Goal: Task Accomplishment & Management: Use online tool/utility

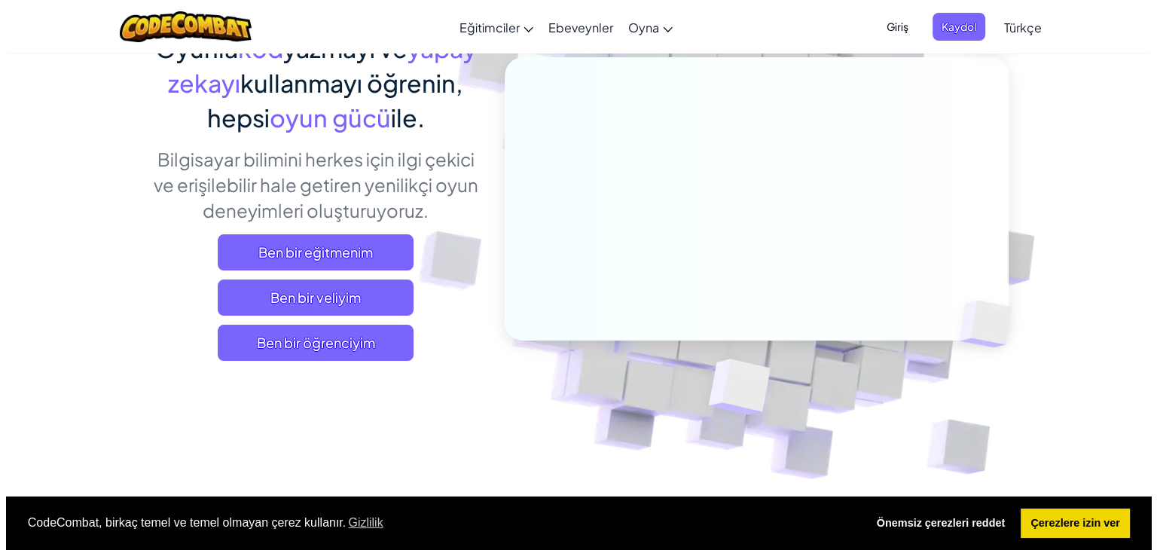
scroll to position [149, 0]
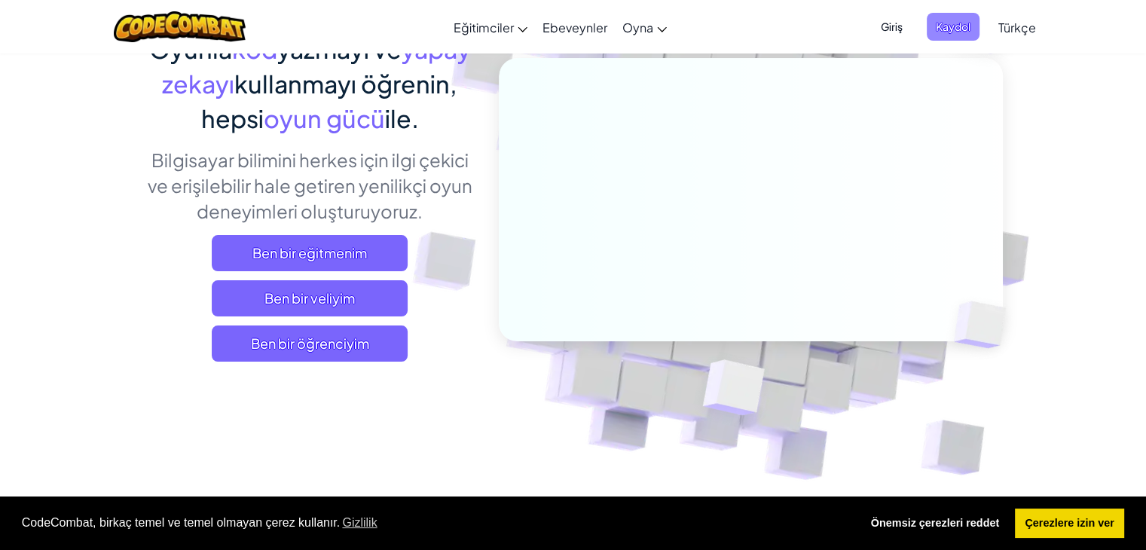
click at [954, 37] on span "Kaydol" at bounding box center [952, 27] width 53 height 28
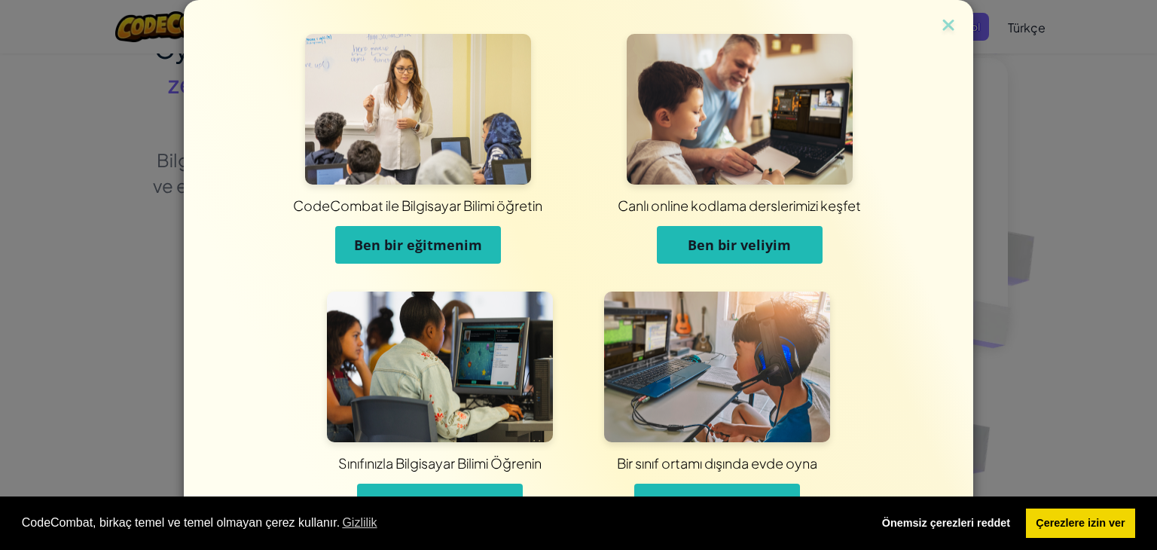
scroll to position [47, 0]
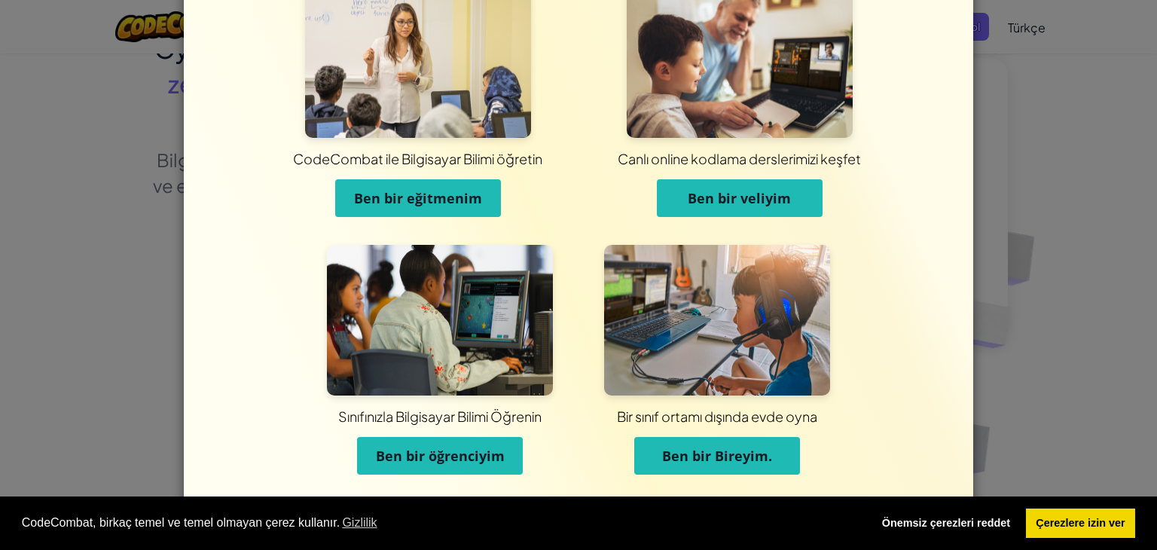
click at [697, 462] on span "Ben bir Bireyim." at bounding box center [717, 456] width 110 height 18
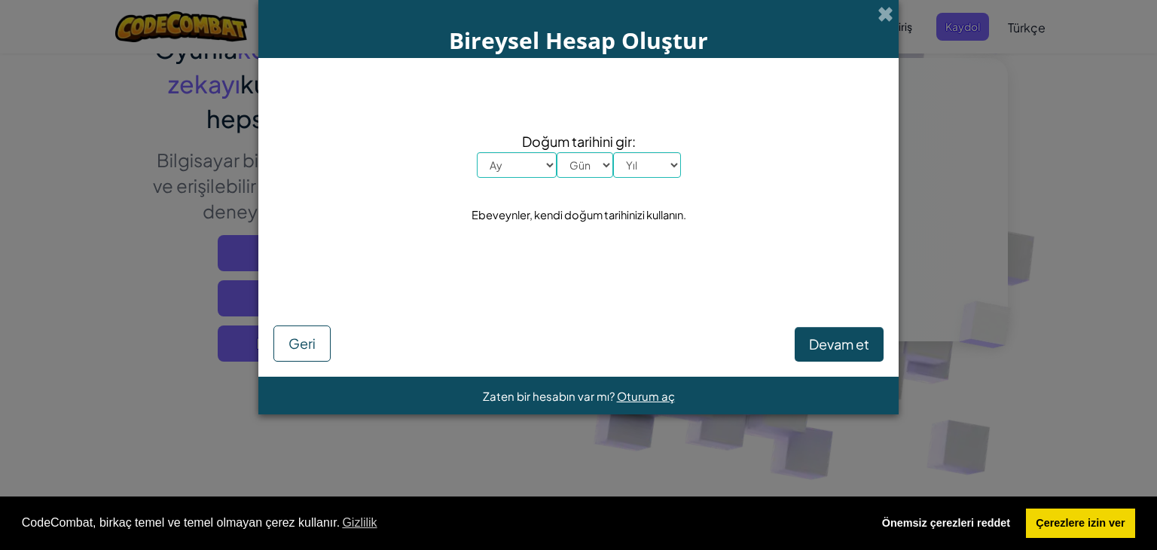
scroll to position [0, 0]
click at [522, 154] on select "Ay Ocak Şubat Mart Nisan Mayıs Haziran Temmuz Ağustos Eylül Ekim Kasım Aralık" at bounding box center [517, 165] width 80 height 26
select select "3"
click at [477, 152] on select "Ay Ocak Şubat Mart Nisan Mayıs Haziran Temmuz Ağustos Eylül Ekim Kasım Aralık" at bounding box center [517, 165] width 80 height 26
click at [589, 163] on select "Gün 1 2 3 4 5 6 7 8 9 10 11 12 13 14 15 16 17 18 19 20 21 22 23 24 25 26 27 28 …" at bounding box center [585, 165] width 56 height 26
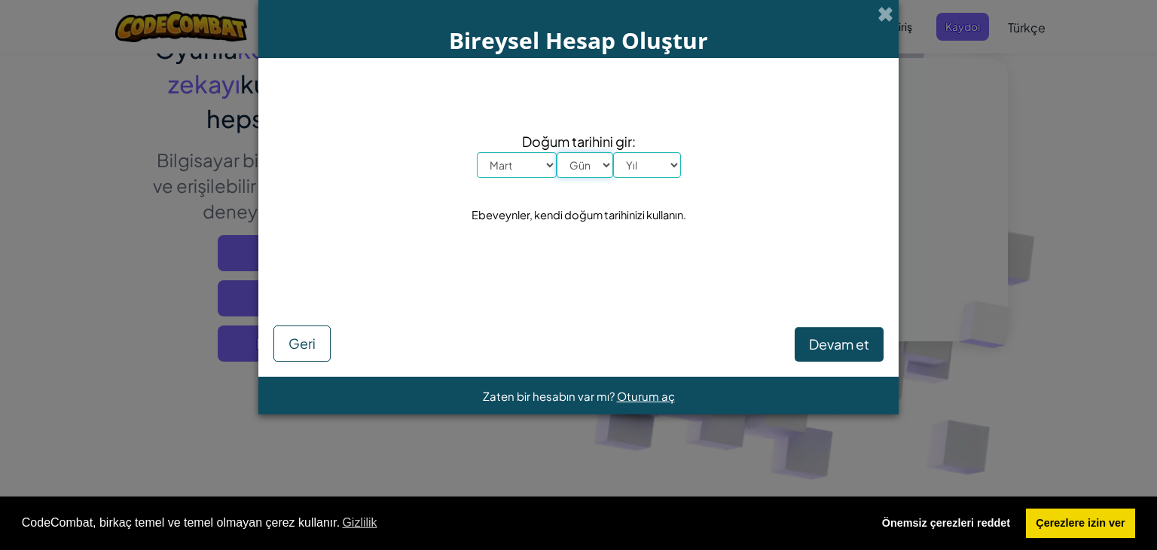
select select "20"
click at [557, 152] on select "Gün 1 2 3 4 5 6 7 8 9 10 11 12 13 14 15 16 17 18 19 20 21 22 23 24 25 26 27 28 …" at bounding box center [585, 165] width 56 height 26
click at [627, 151] on span "Doğum tarihini gir:" at bounding box center [579, 141] width 204 height 22
click at [633, 160] on select "Yıl 2025 2024 2023 2022 2021 2020 2019 2018 2017 2016 2015 2014 2013 2012 2011 …" at bounding box center [647, 165] width 68 height 26
select select "2003"
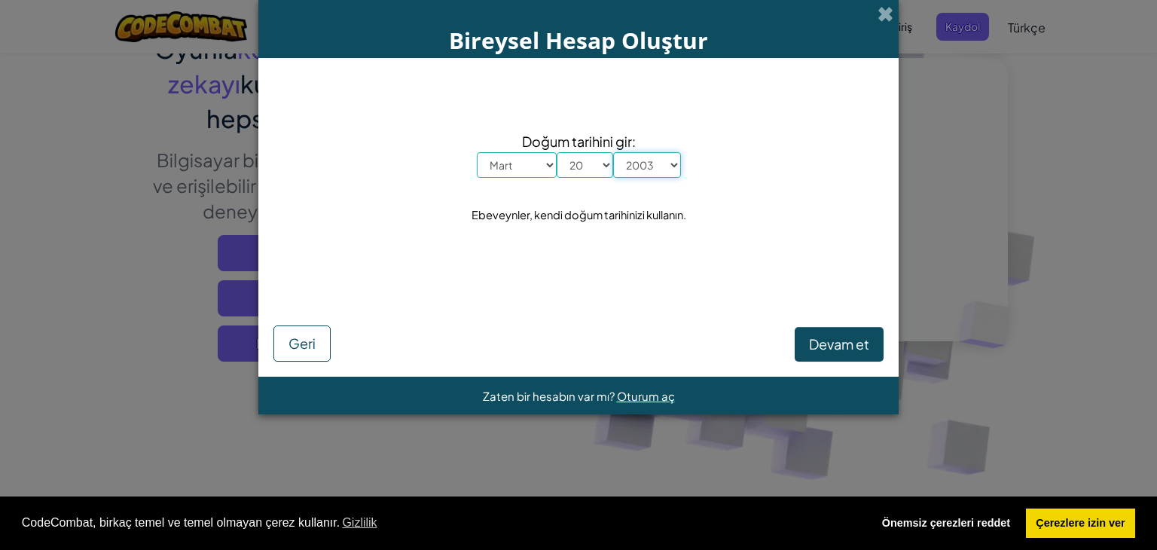
click at [613, 152] on select "Yıl 2025 2024 2023 2022 2021 2020 2019 2018 2017 2016 2015 2014 2013 2012 2011 …" at bounding box center [647, 165] width 68 height 26
click at [825, 361] on button "Devam et" at bounding box center [839, 344] width 89 height 35
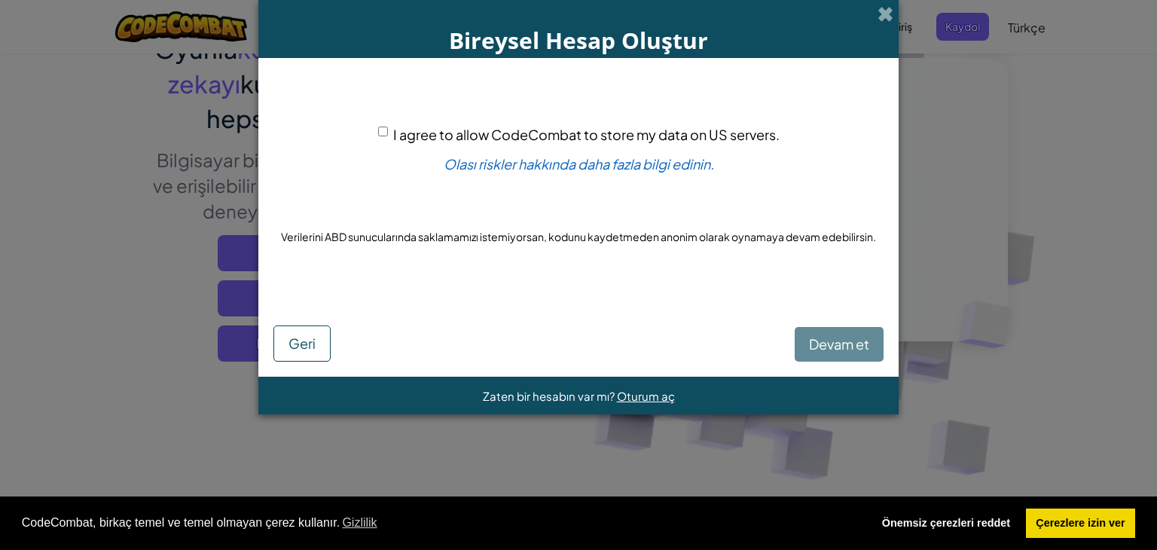
click at [838, 342] on div "Devam et Geri" at bounding box center [578, 330] width 610 height 64
click at [380, 130] on input "I agree to allow CodeCombat to store my data on US servers." at bounding box center [383, 132] width 10 height 10
checkbox input "true"
click at [829, 346] on span "Devam et" at bounding box center [839, 343] width 60 height 17
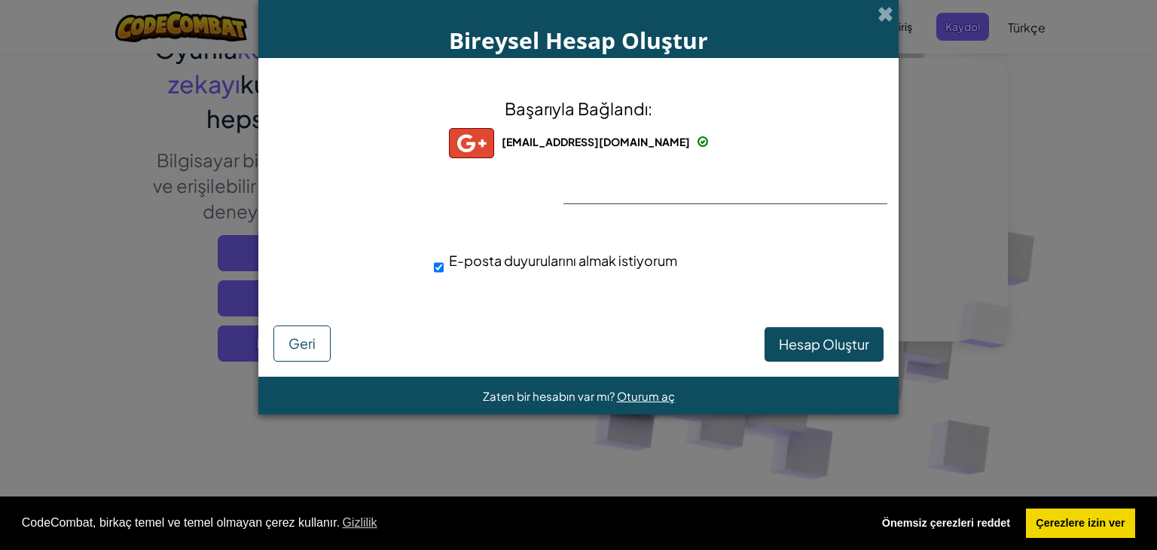
click at [578, 259] on span "E-posta duyurularını almak istiyorum" at bounding box center [563, 260] width 228 height 17
click at [444, 259] on input "E-posta duyurularını almak istiyorum" at bounding box center [439, 267] width 10 height 30
drag, startPoint x: 614, startPoint y: 189, endPoint x: 584, endPoint y: 263, distance: 79.7
click at [584, 263] on div "Başarıyla Bağlandı: muratpiskk@gmail.com muratpiskk@gmail.com muratpiskk+gplus …" at bounding box center [578, 195] width 603 height 244
click at [584, 263] on span "E-posta duyurularını almak istiyorum" at bounding box center [563, 260] width 228 height 17
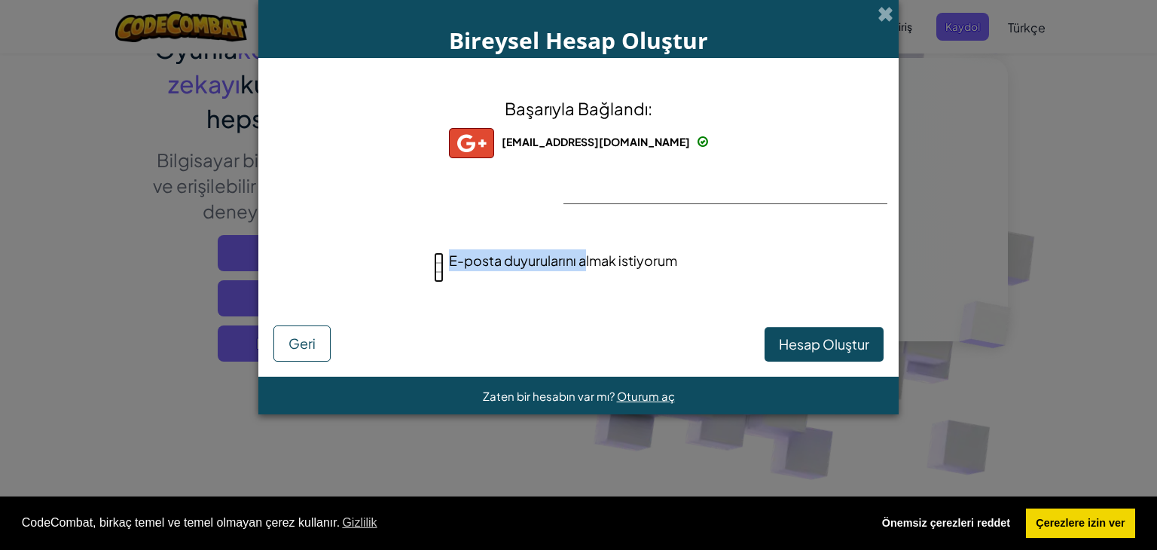
click at [444, 263] on input "E-posta duyurularını almak istiyorum" at bounding box center [439, 267] width 10 height 30
checkbox input "true"
click at [792, 337] on span "Hesap Oluştur" at bounding box center [824, 343] width 90 height 17
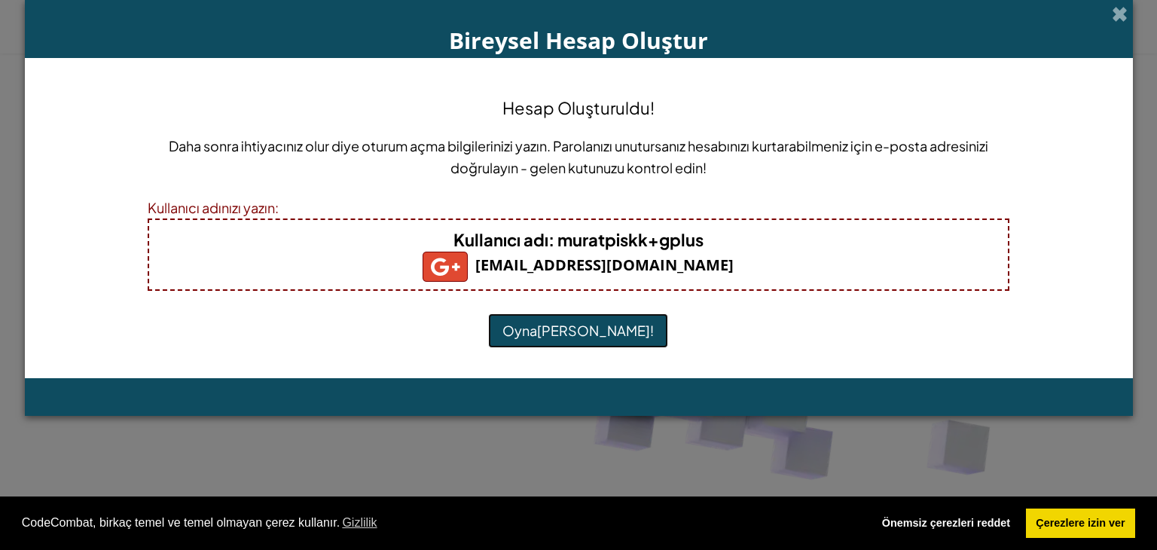
click at [608, 322] on button "Oynamaya Başla!" at bounding box center [578, 330] width 180 height 35
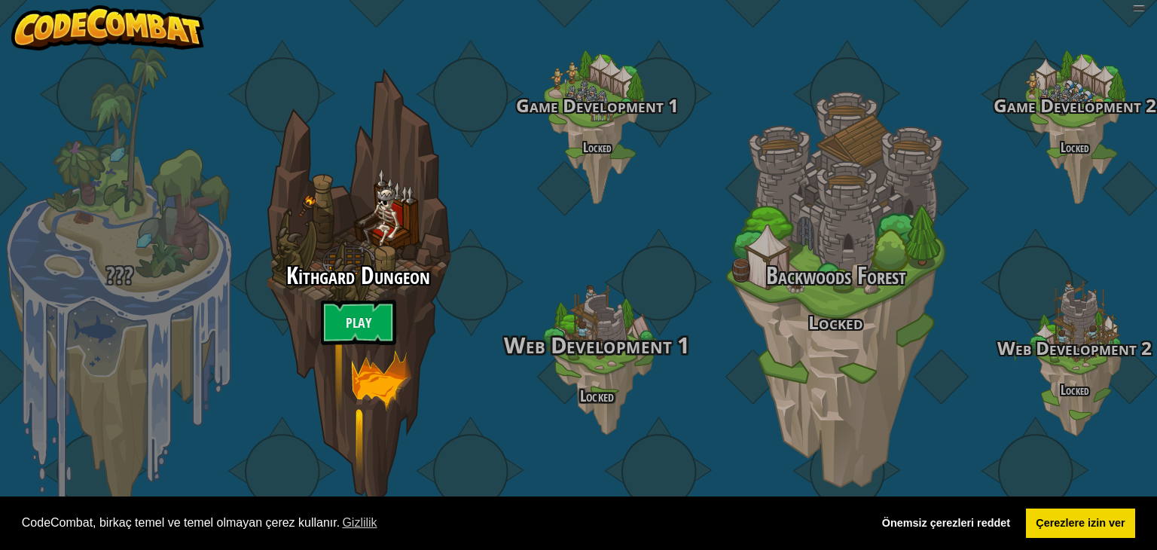
select select "tr"
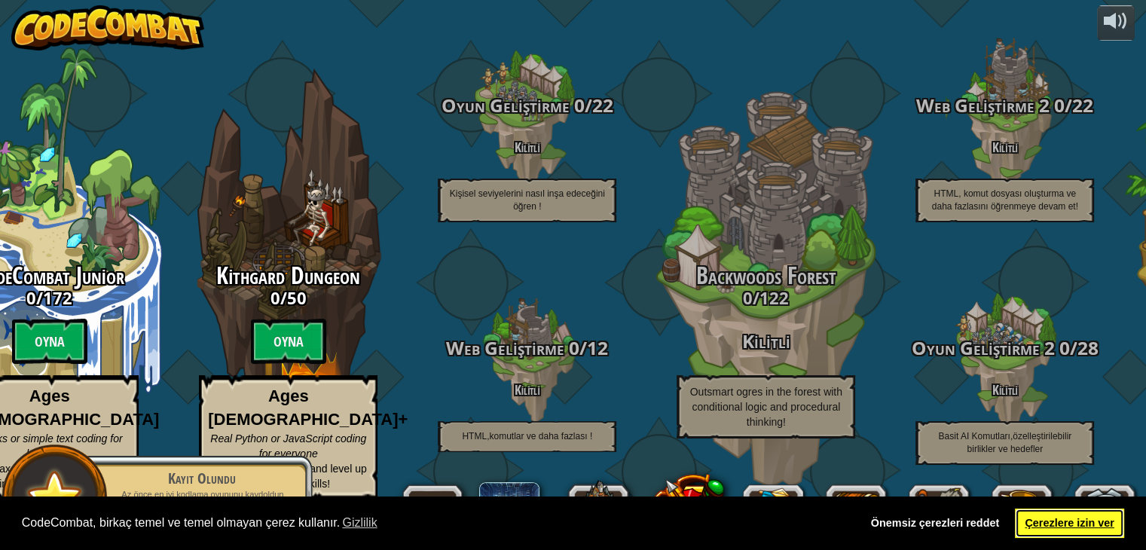
click at [1061, 531] on link "Çerezlere izin ver" at bounding box center [1069, 523] width 109 height 30
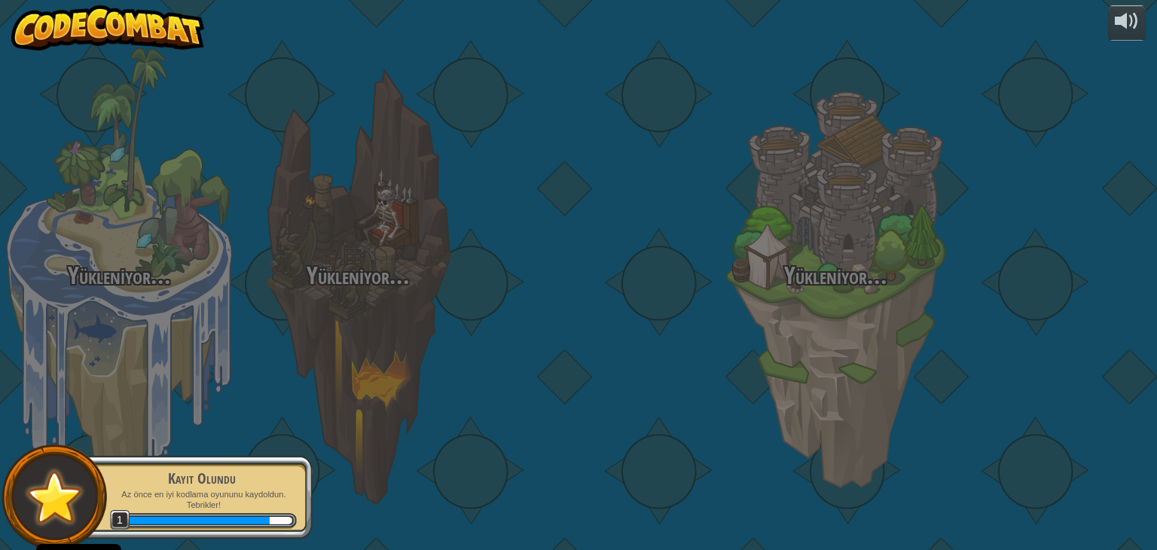
select select "tr"
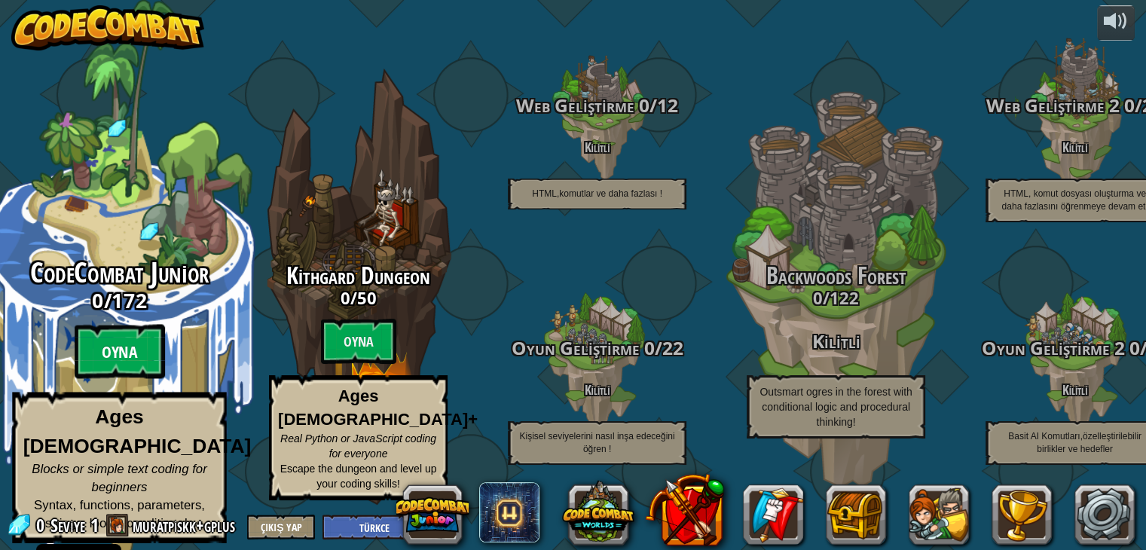
click at [141, 352] on btn "Oyna" at bounding box center [120, 352] width 90 height 54
select select "tr"
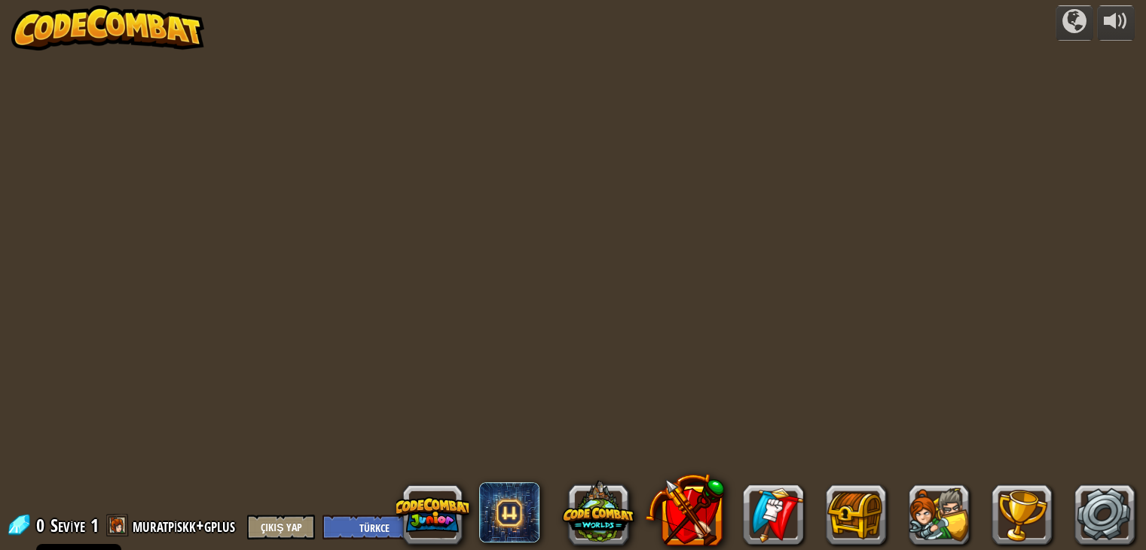
select select "tr"
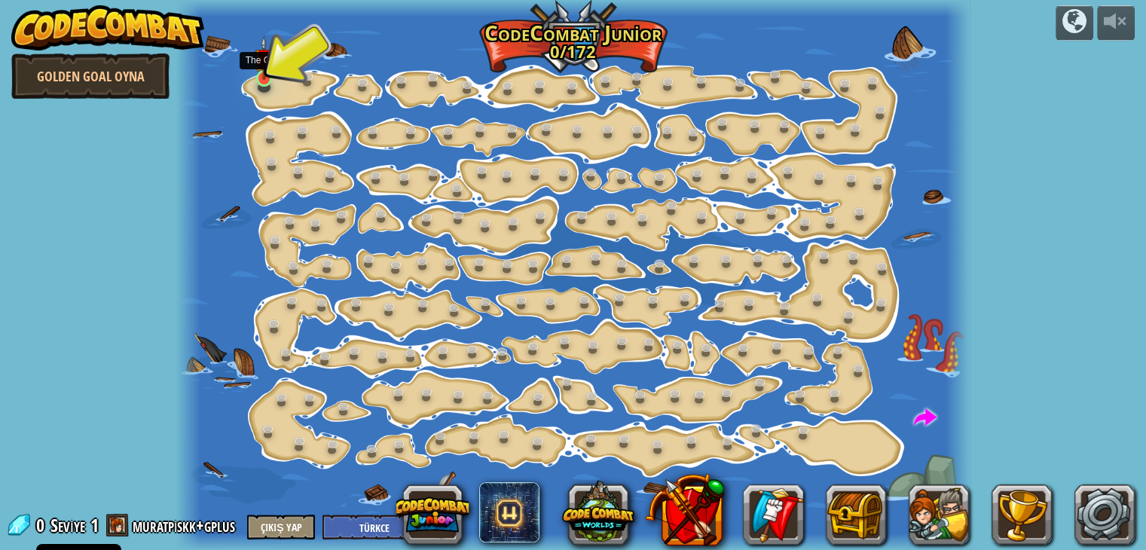
click at [263, 77] on img at bounding box center [265, 58] width 20 height 44
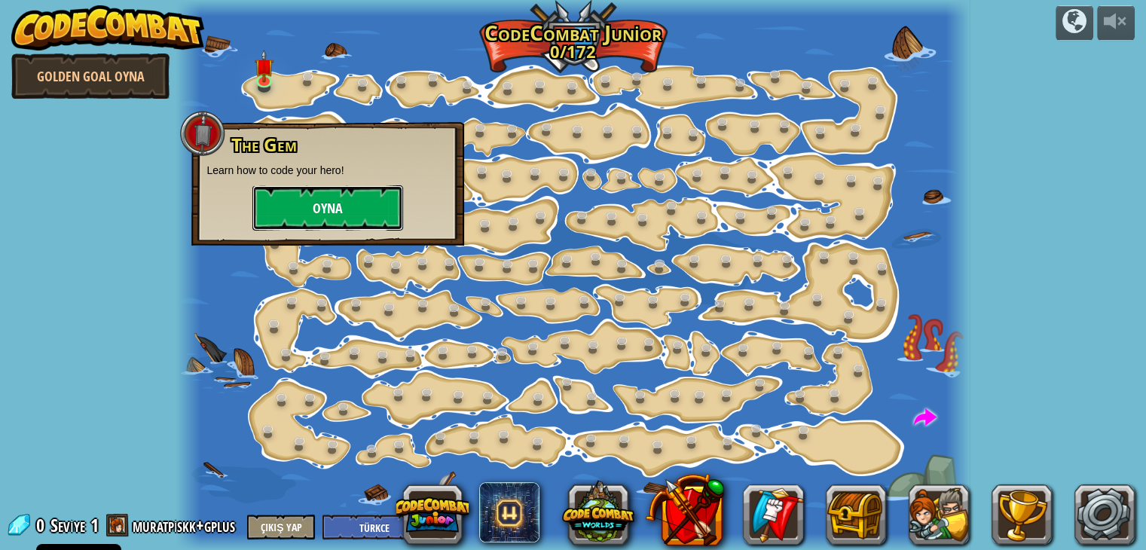
click at [319, 219] on button "Oyna" at bounding box center [327, 207] width 151 height 45
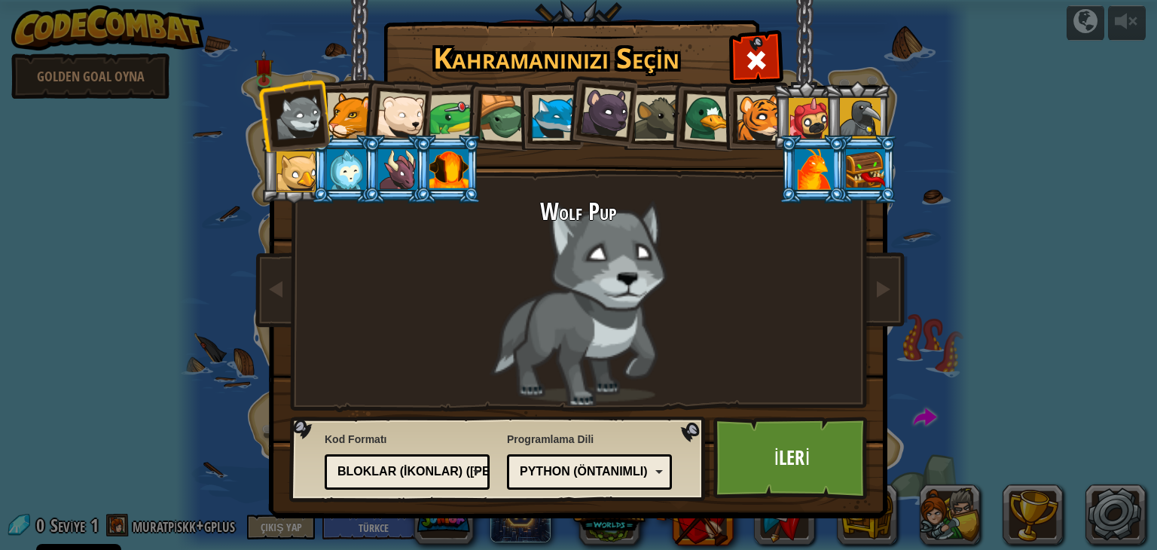
click at [575, 483] on div "Python (Öntanımlı)" at bounding box center [589, 471] width 145 height 23
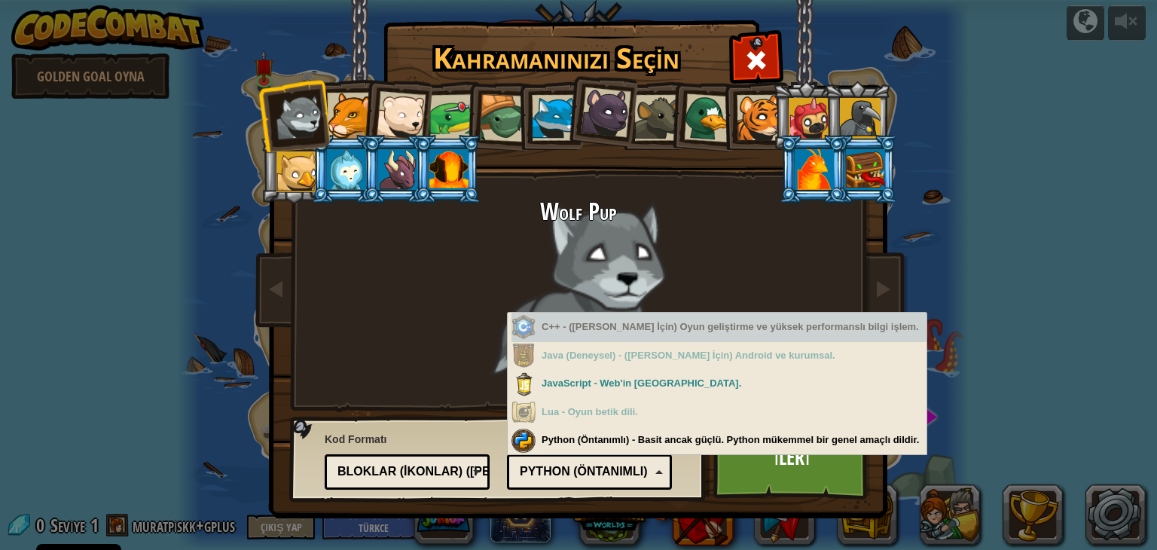
click at [566, 333] on div "C++ - ([PERSON_NAME] İçin) Oyun geliştirme ve yüksek performanslı bilgi işlem." at bounding box center [718, 327] width 415 height 29
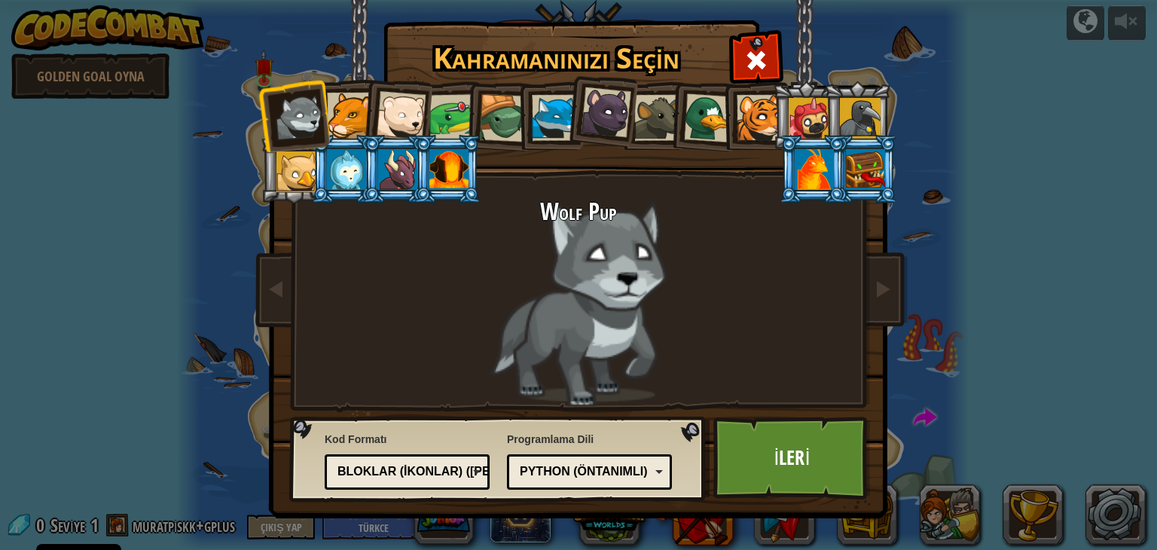
click at [549, 435] on div "Programlama Dili Python (Öntanımlı) JavaScript Lua C++ Java (Deneysel) Python (…" at bounding box center [589, 461] width 165 height 66
click at [389, 464] on div "Bloklar (ikonlar) ([PERSON_NAME])" at bounding box center [402, 471] width 130 height 17
click at [815, 465] on link "İleri" at bounding box center [791, 458] width 157 height 83
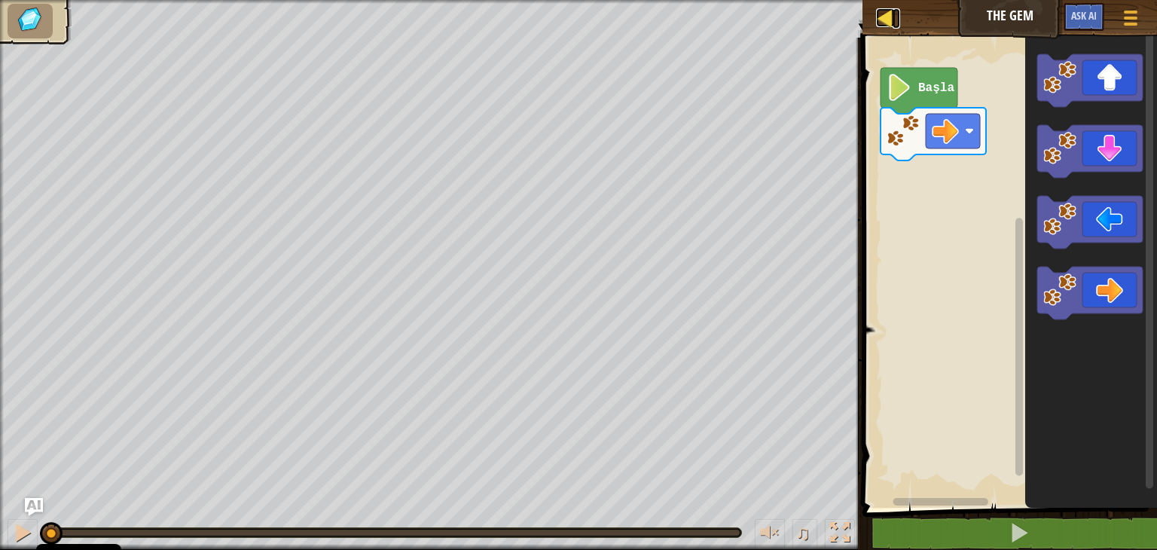
click at [893, 19] on div at bounding box center [885, 17] width 19 height 19
select select "tr"
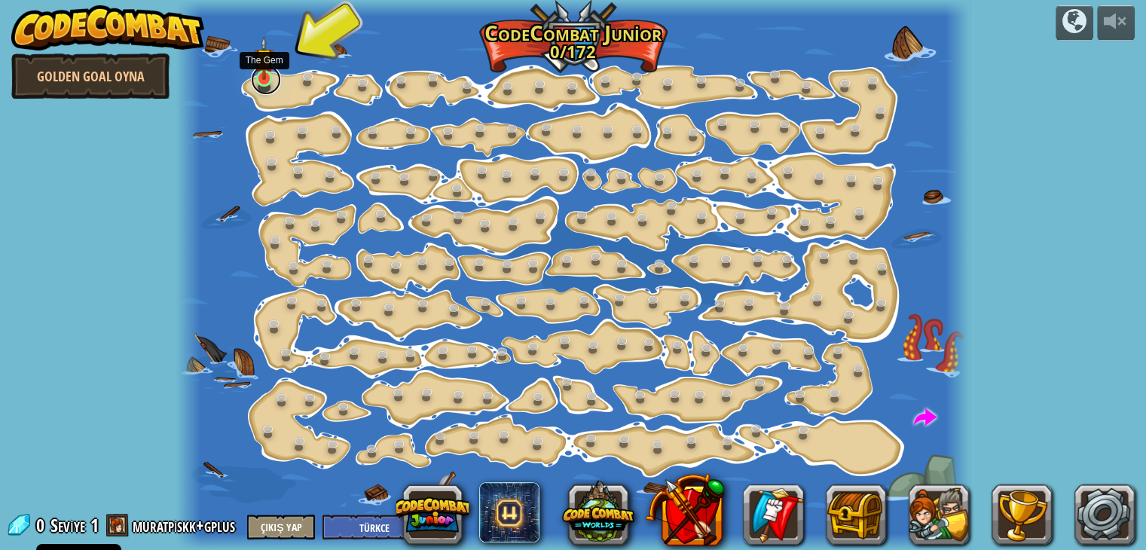
click at [265, 82] on link at bounding box center [266, 80] width 30 height 30
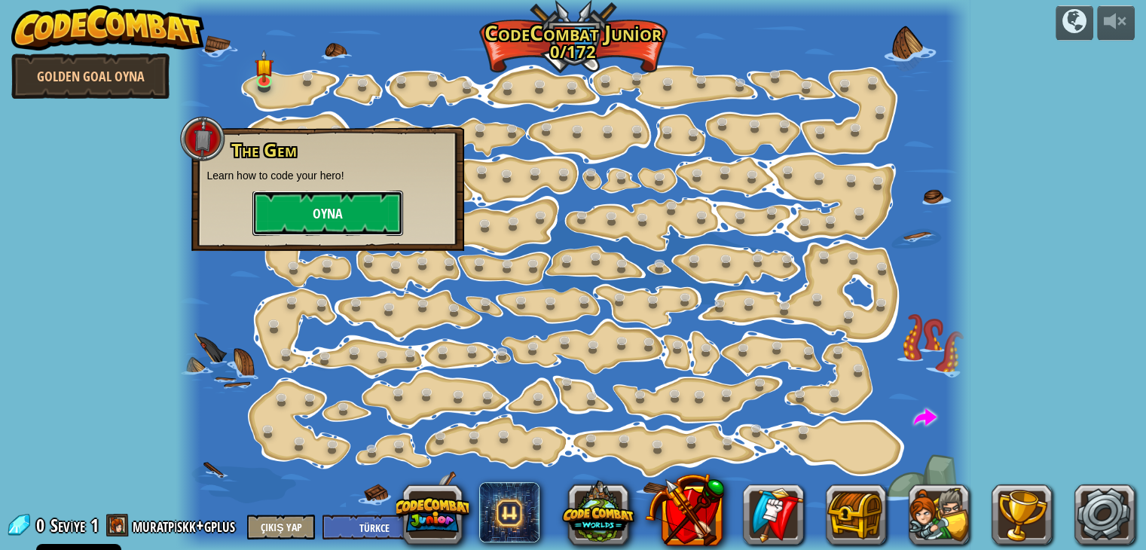
click at [337, 197] on button "Oyna" at bounding box center [327, 213] width 151 height 45
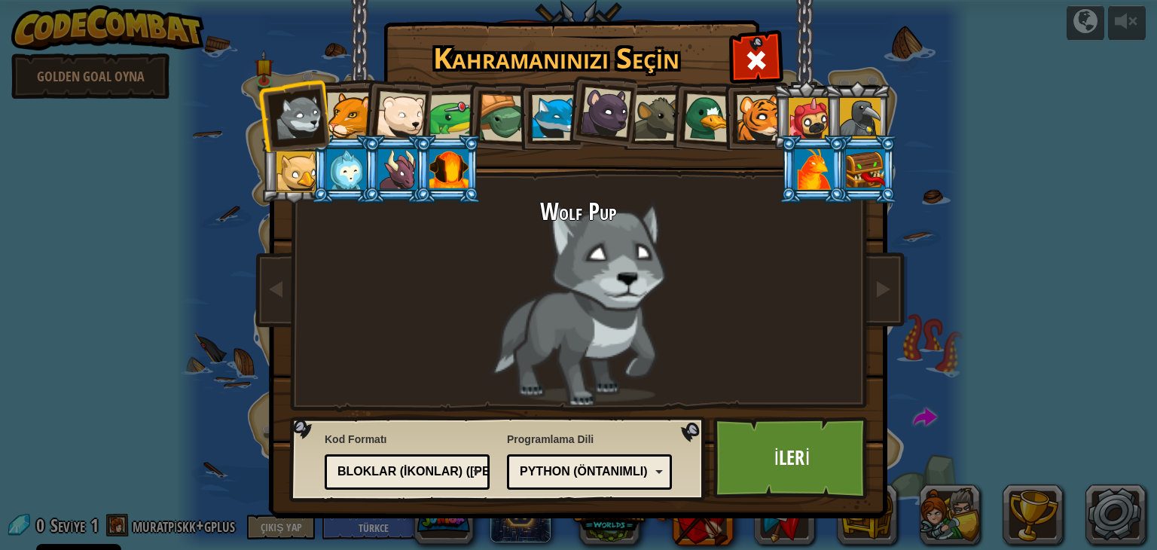
click at [398, 488] on div "Metin kodu Bloklar ve kod Bloklar Bloklar (ikonlar) ([PERSON_NAME]) Bloklar (ik…" at bounding box center [407, 471] width 165 height 35
click at [798, 458] on link "İleri" at bounding box center [791, 458] width 157 height 83
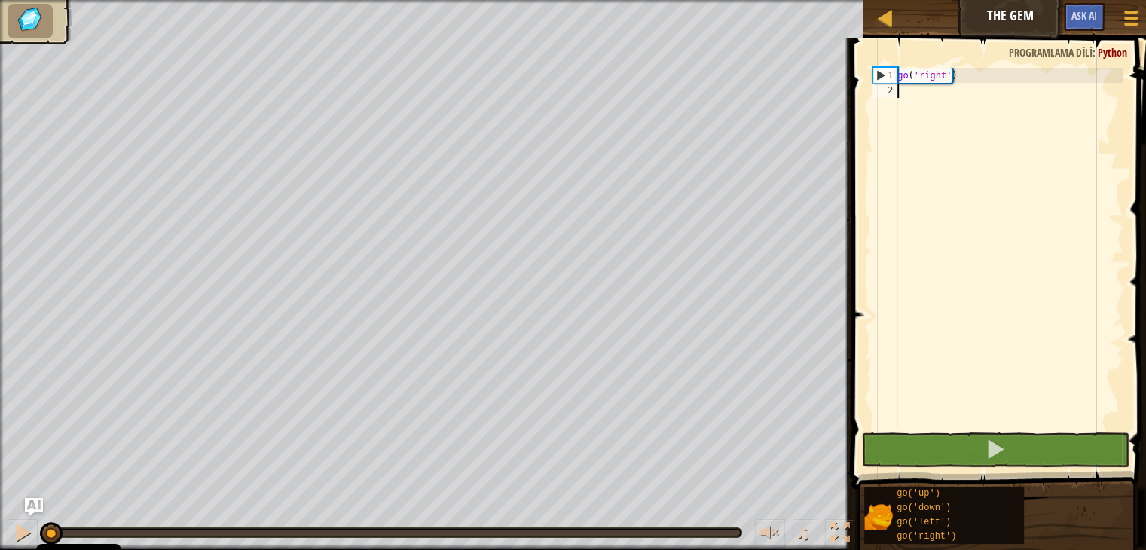
select select "tr"
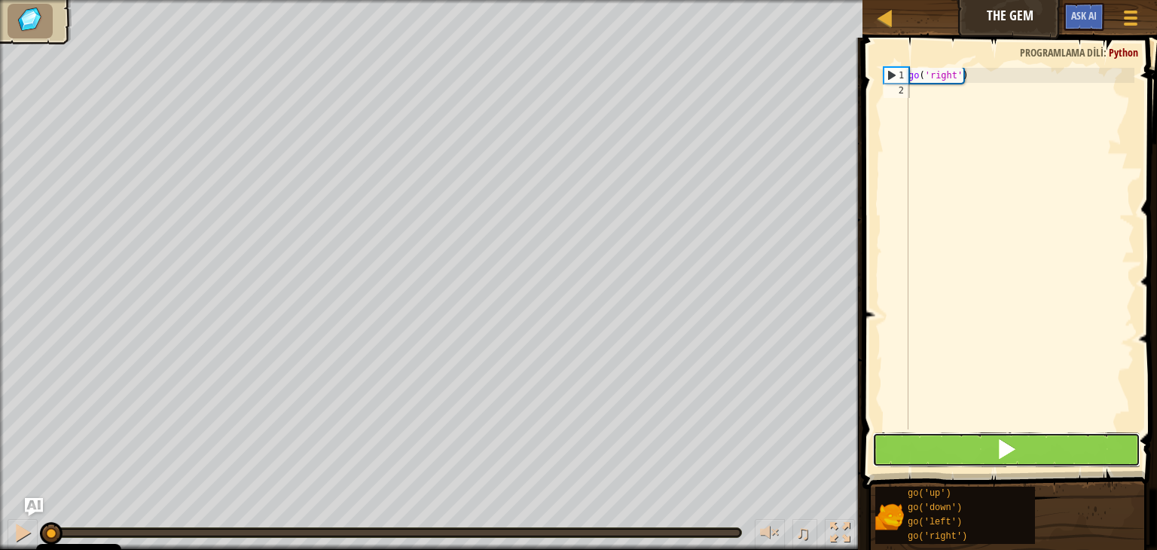
click at [1006, 442] on span at bounding box center [1006, 448] width 21 height 21
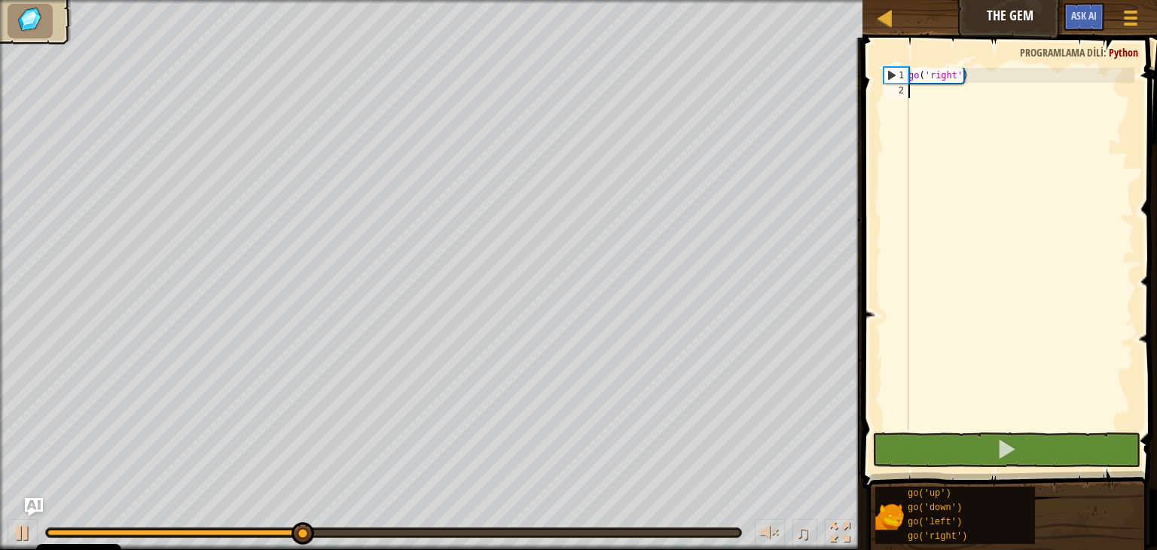
click at [987, 87] on div "go ( 'right' )" at bounding box center [1019, 264] width 229 height 392
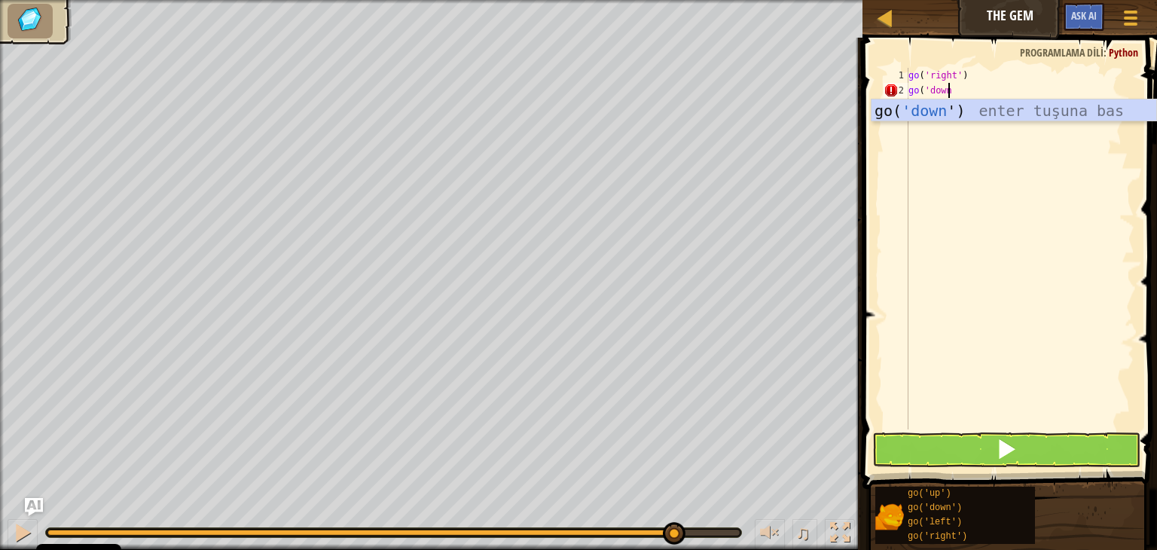
scroll to position [7, 2]
type textarea "go('down')"
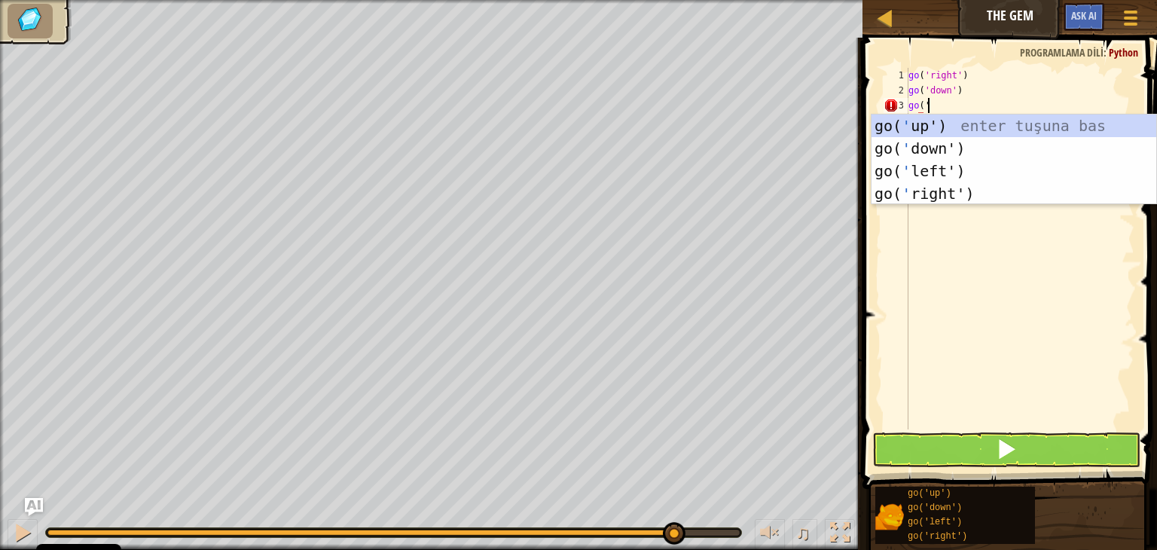
scroll to position [7, 0]
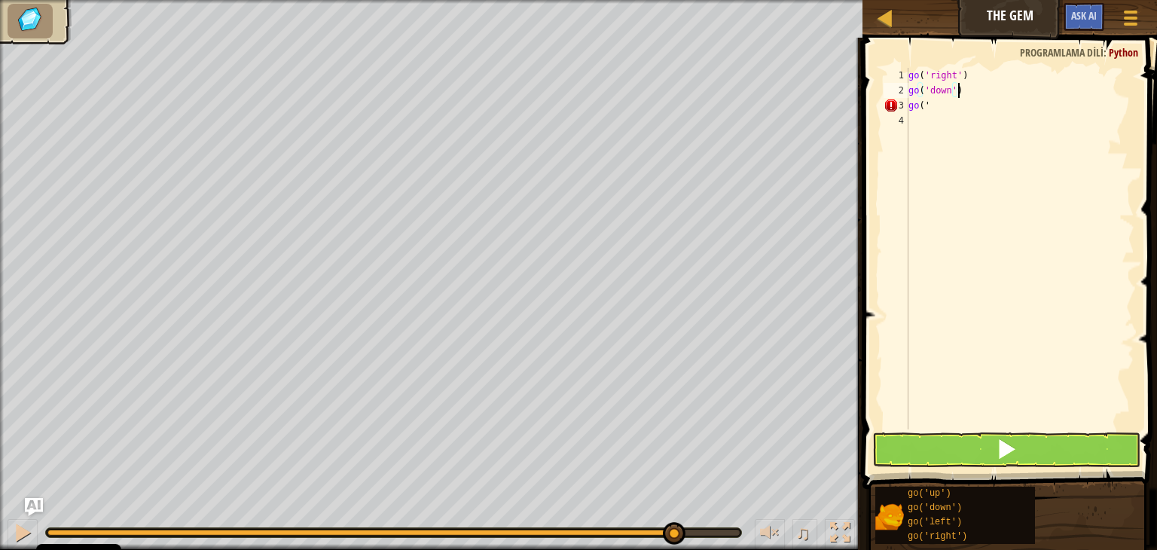
click at [987, 87] on div "go ( 'right' ) go ( 'down' ) go ( '" at bounding box center [1019, 264] width 229 height 392
type textarea "go('ri"
type textarea "go('right');"
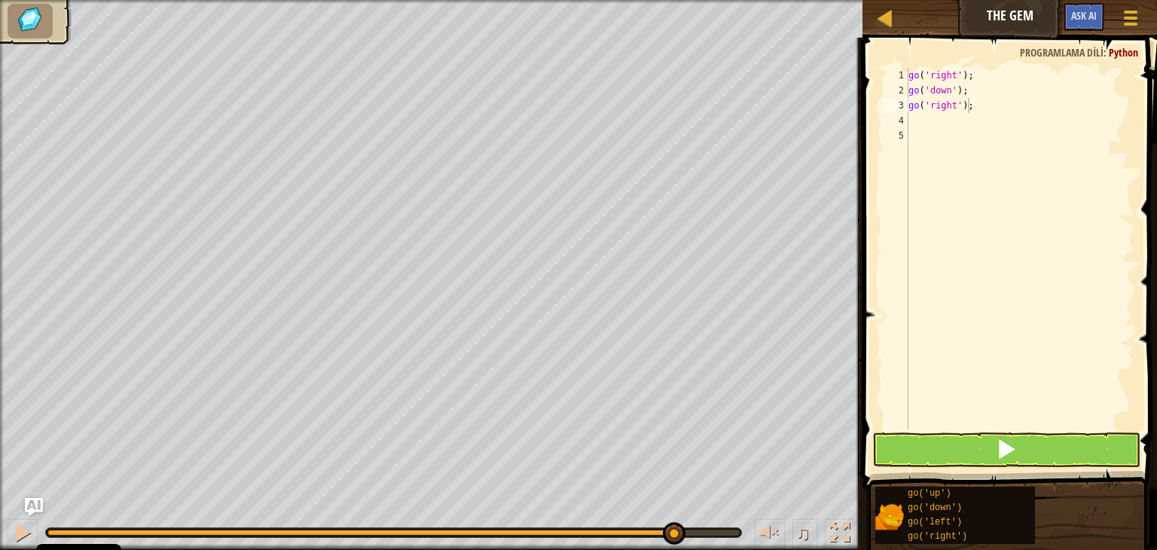
drag, startPoint x: 877, startPoint y: 99, endPoint x: 1087, endPoint y: 352, distance: 329.0
click at [1087, 352] on div "go('right'); 1 2 3 4 5 go ( 'right' ) ; go ( 'down' ) ; go ( 'right' ) ; הההההה…" at bounding box center [1007, 293] width 299 height 496
click at [1024, 437] on button at bounding box center [1006, 449] width 268 height 35
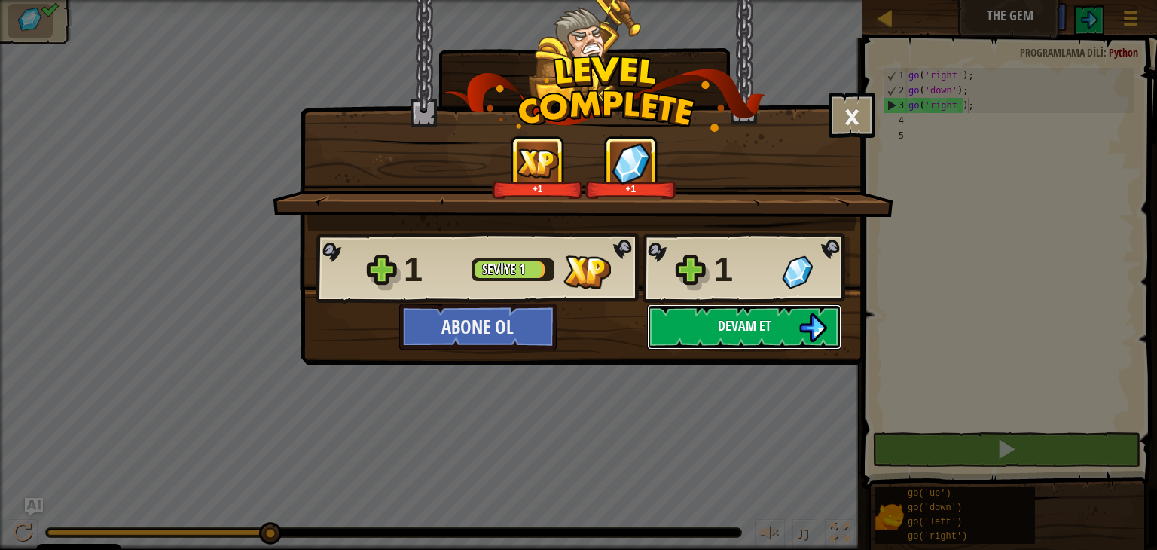
click at [741, 324] on span "Devam et" at bounding box center [744, 325] width 53 height 19
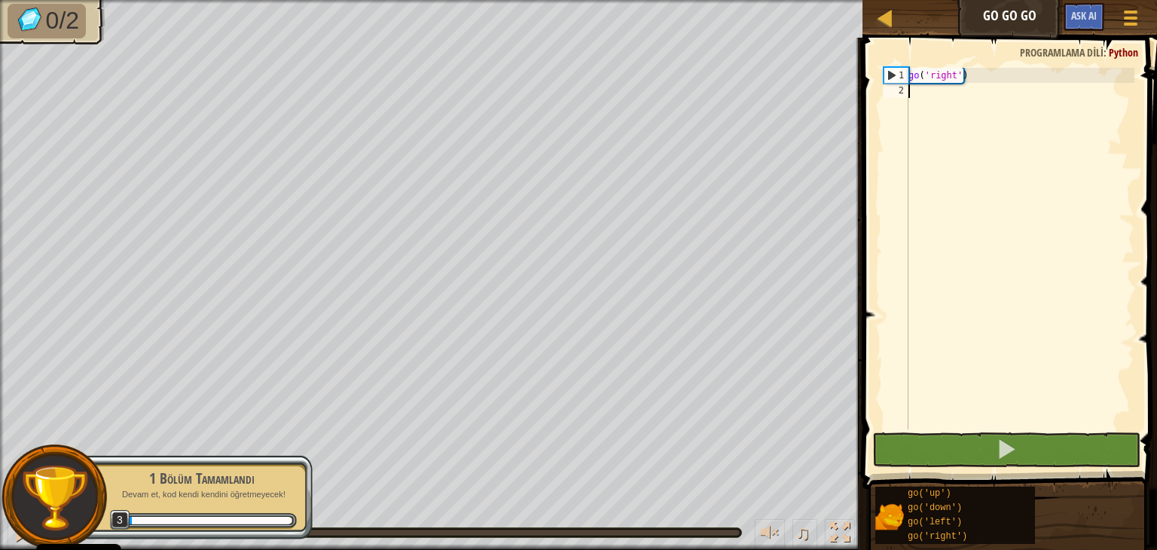
click at [947, 71] on div "go ( 'right' )" at bounding box center [1019, 264] width 229 height 392
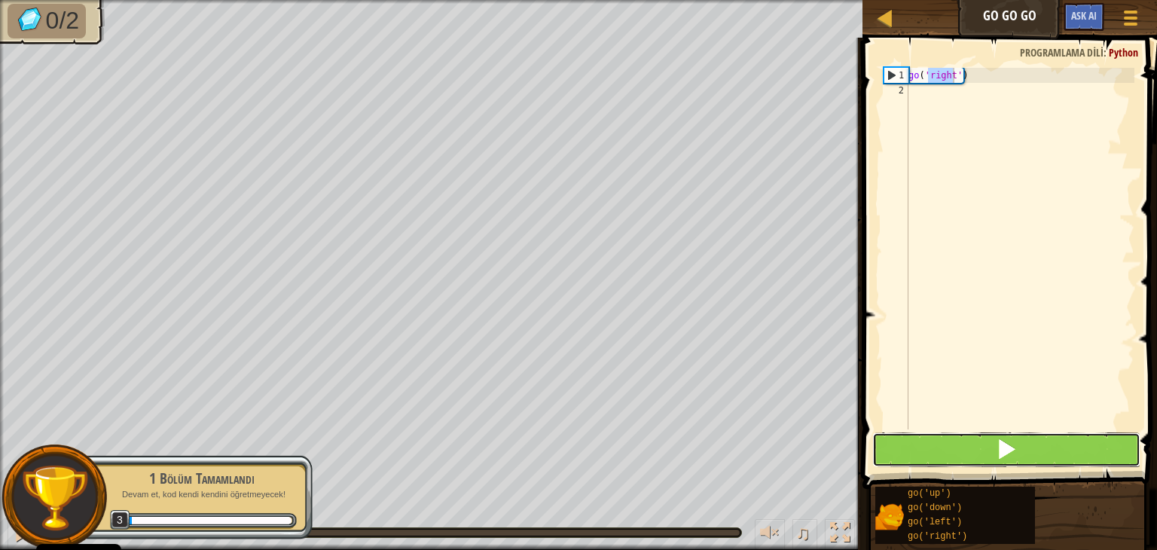
click at [967, 450] on button at bounding box center [1006, 449] width 268 height 35
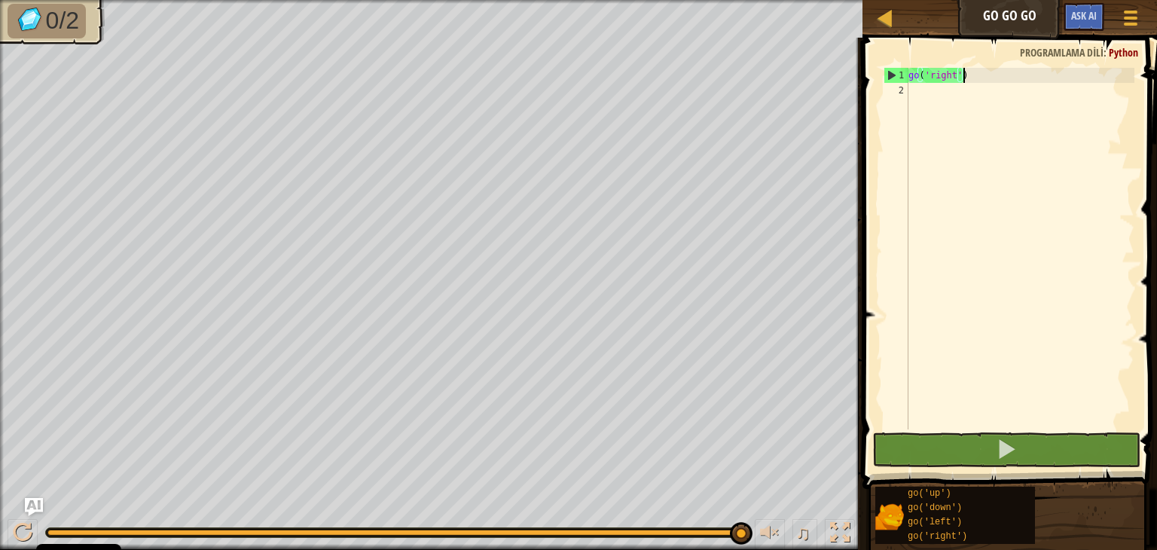
type textarea "go('right');"
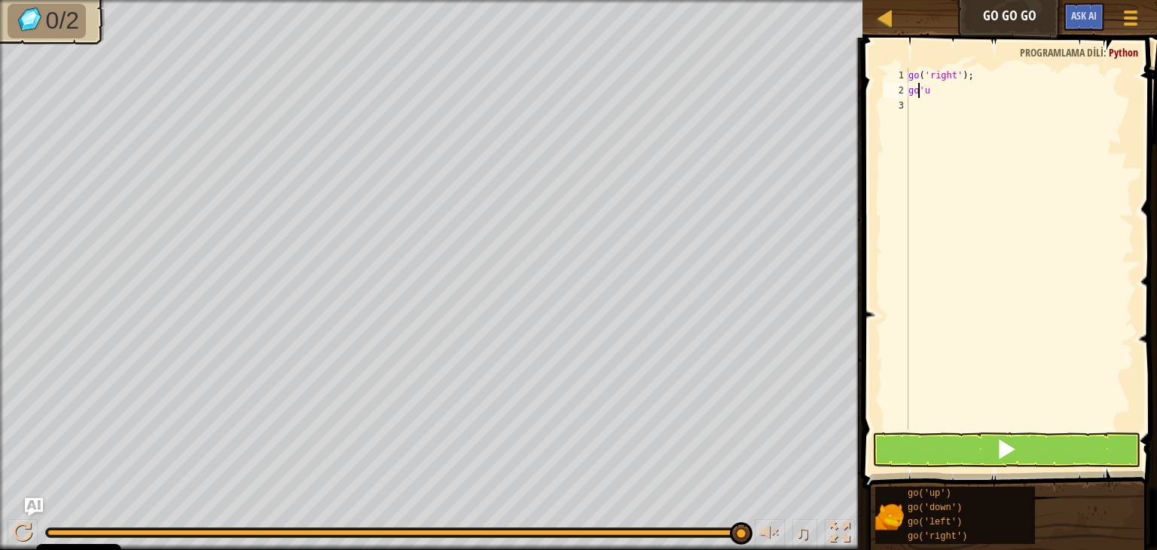
scroll to position [7, 1]
type textarea "go('up'"
type textarea "go('up');"
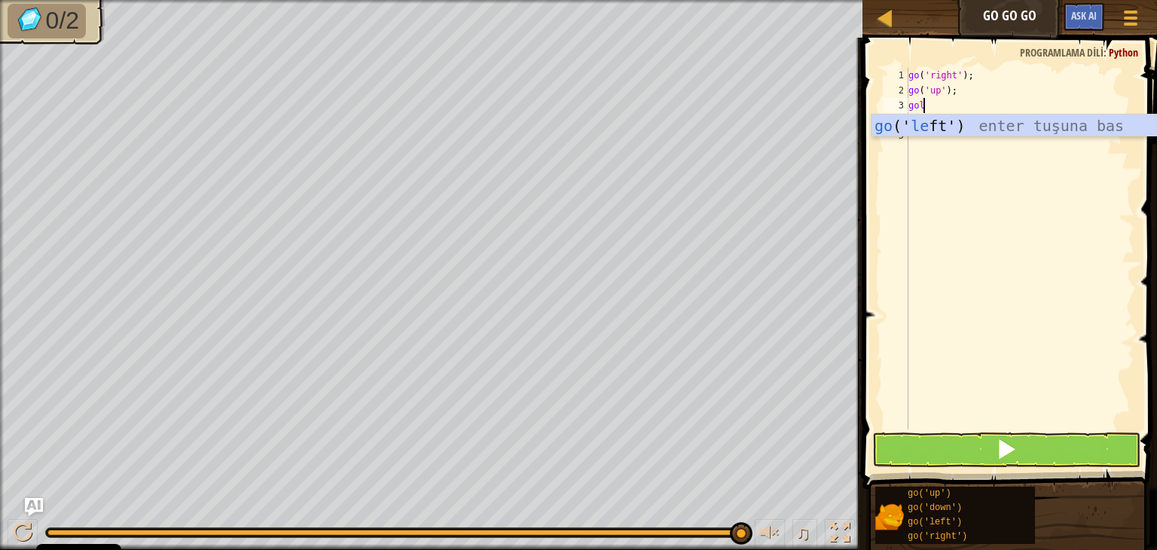
scroll to position [7, 0]
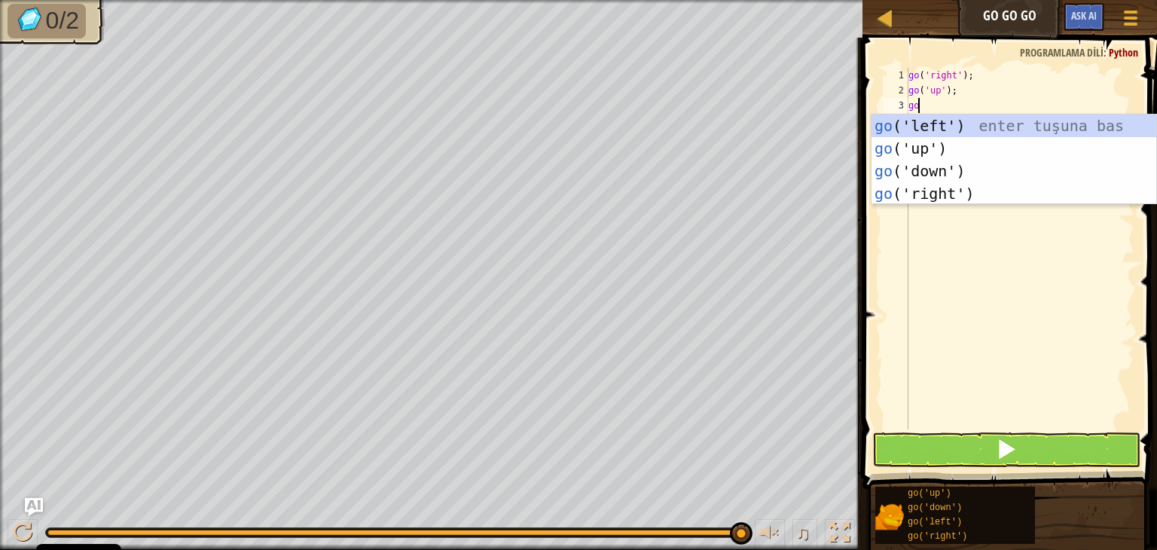
type textarea "gor"
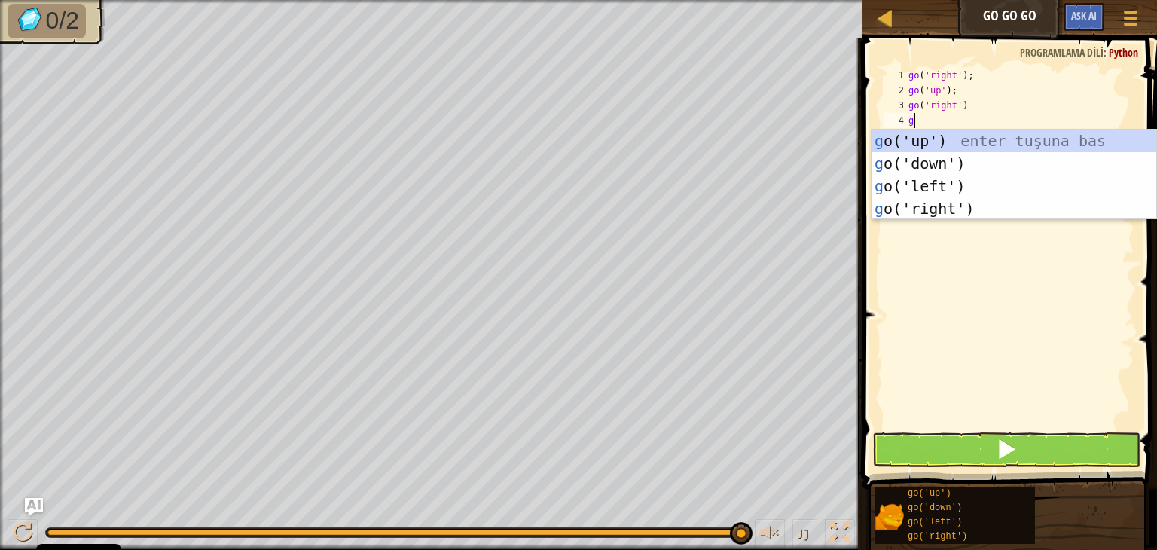
type textarea "go"
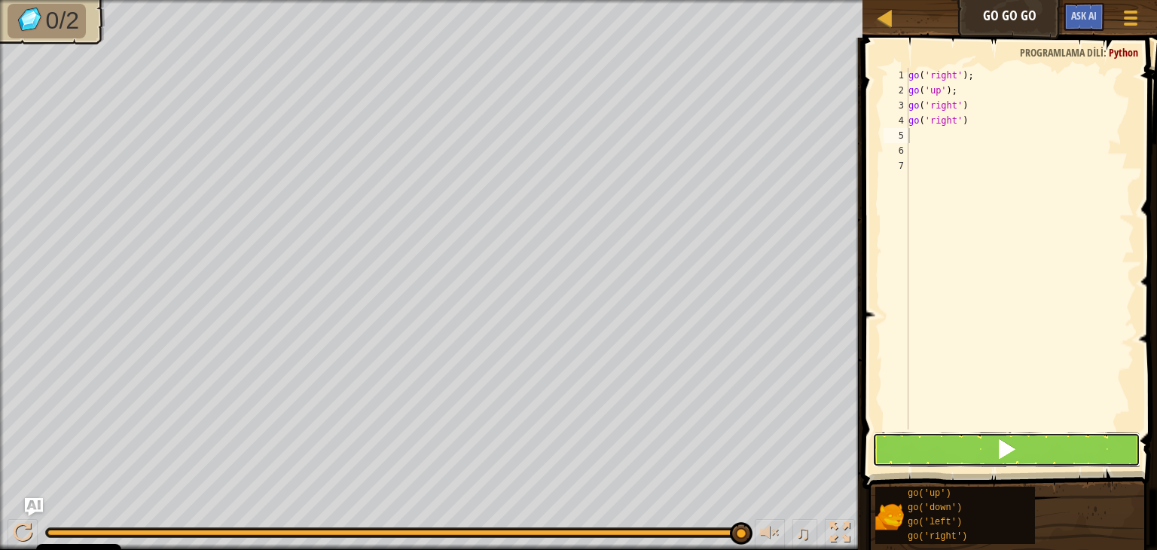
click at [1045, 438] on button at bounding box center [1006, 449] width 268 height 35
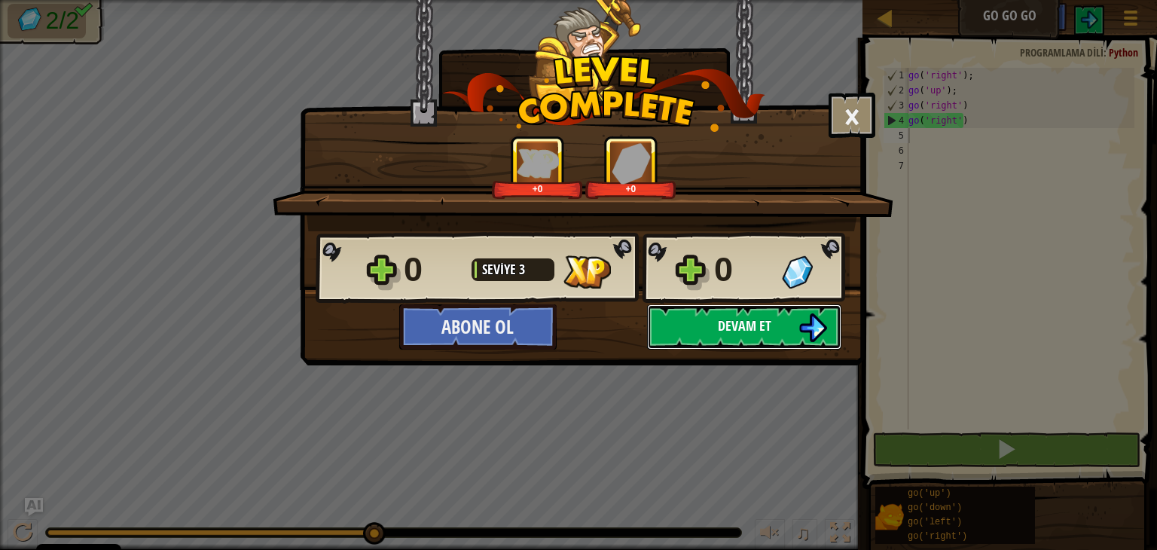
click at [693, 337] on button "Devam et" at bounding box center [744, 326] width 194 height 45
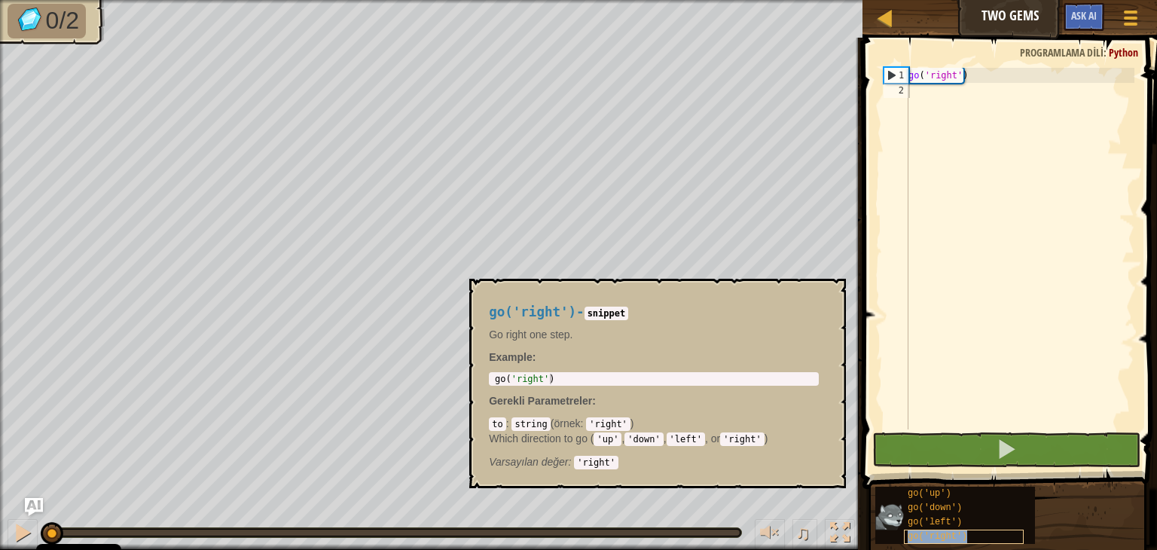
click at [932, 531] on span "go('right')" at bounding box center [938, 536] width 60 height 11
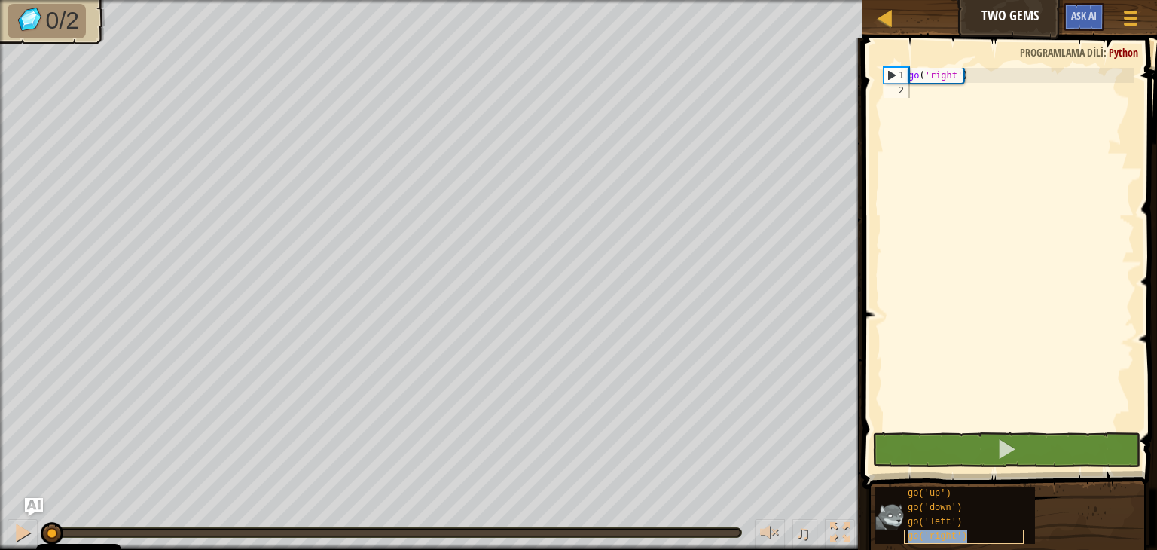
click at [932, 531] on span "go('right')" at bounding box center [938, 536] width 60 height 11
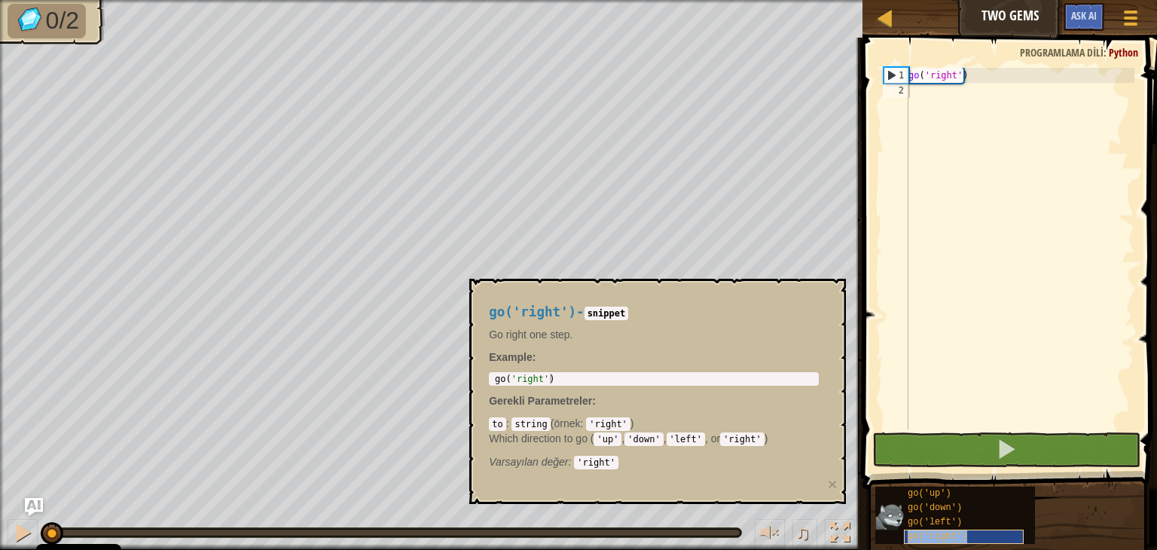
click at [970, 534] on div "go('right')" at bounding box center [964, 537] width 120 height 14
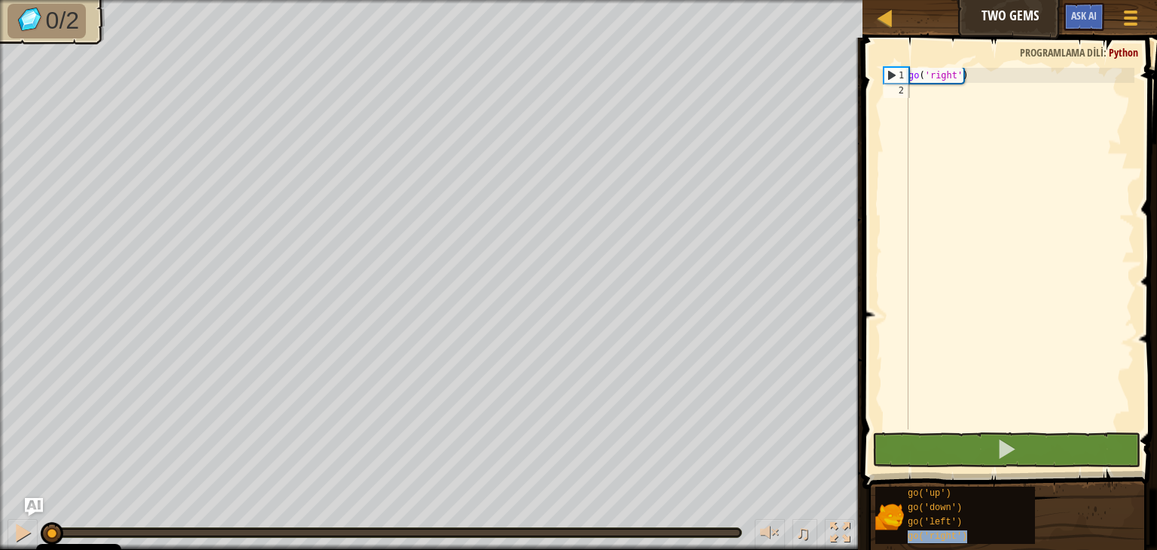
copy span "go('right')"
click at [963, 96] on div "go ( 'right' )" at bounding box center [1019, 264] width 229 height 392
paste textarea "go('right')"
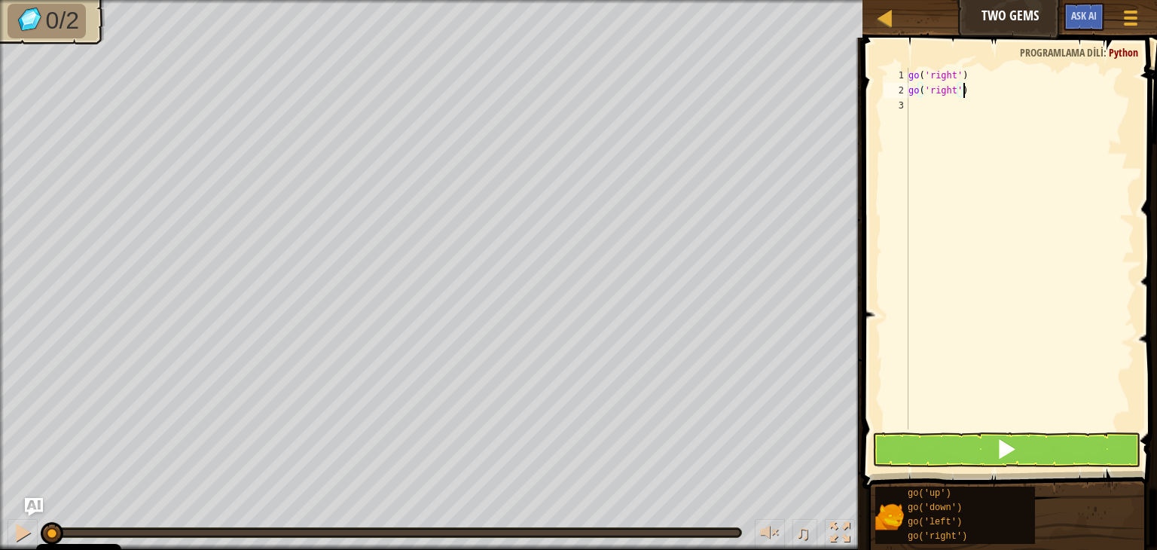
paste textarea "go('right')"
type textarea "go('right')"
paste textarea "go('right')"
type textarea "go('right')"
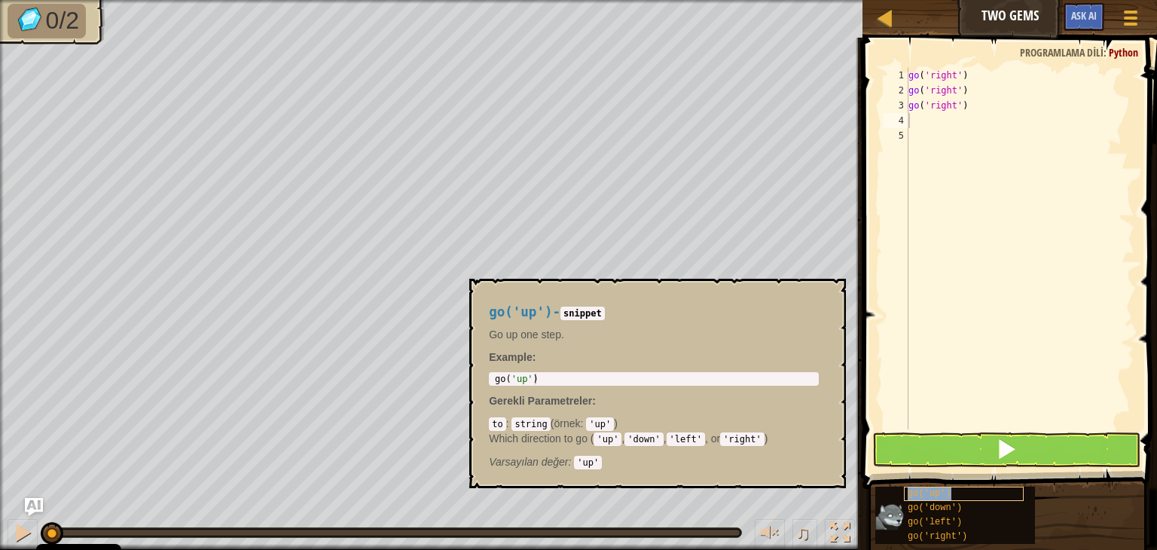
copy span "go('up')"
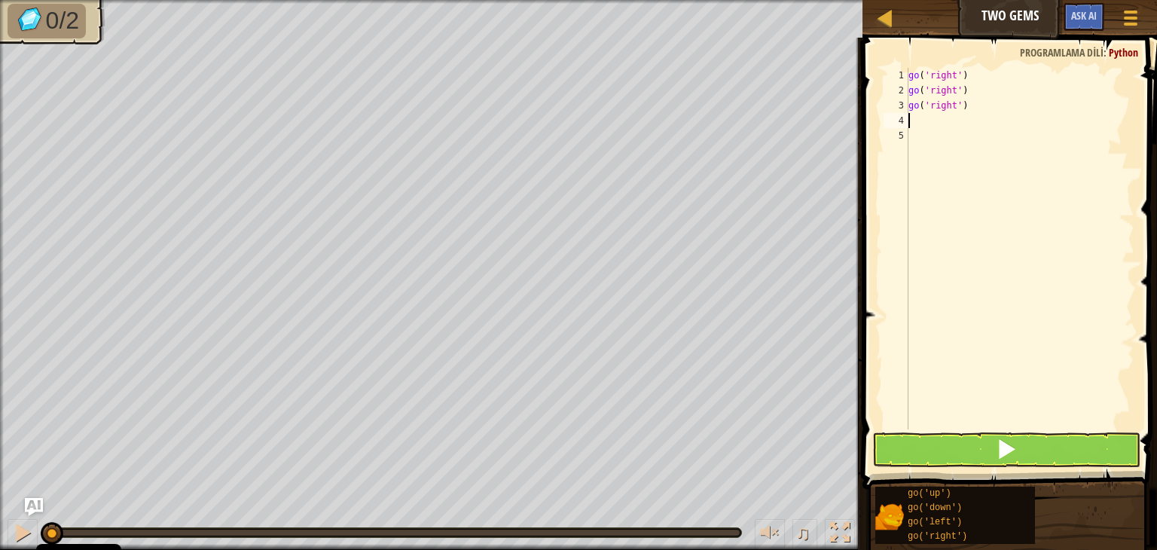
click at [1015, 118] on div "go ( 'right' ) go ( 'right' ) go ( 'right' )" at bounding box center [1019, 264] width 229 height 392
paste textarea "go('up')"
type textarea "go('up')"
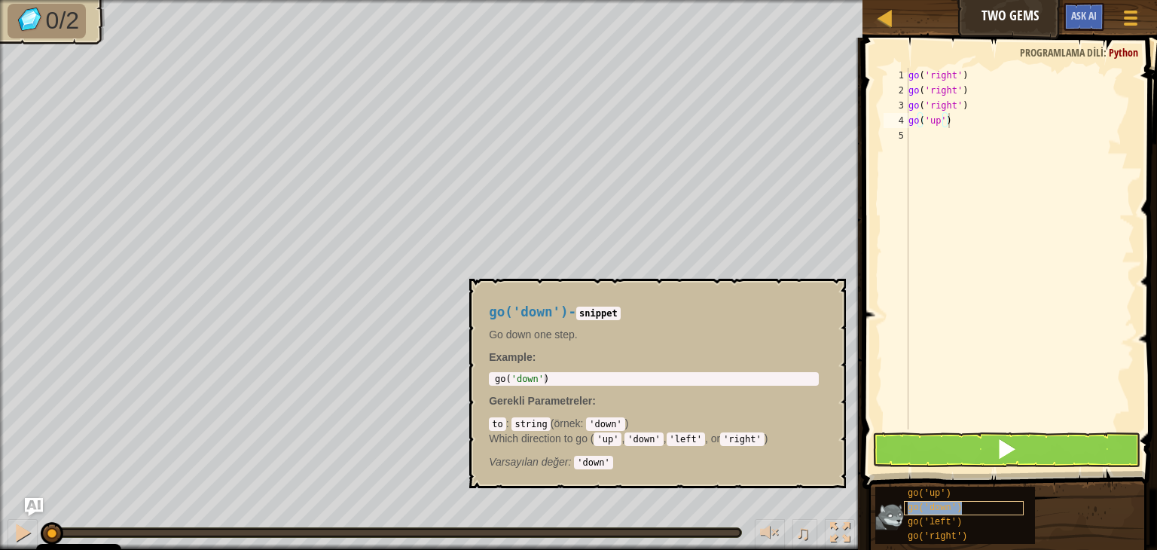
copy span "go('down')"
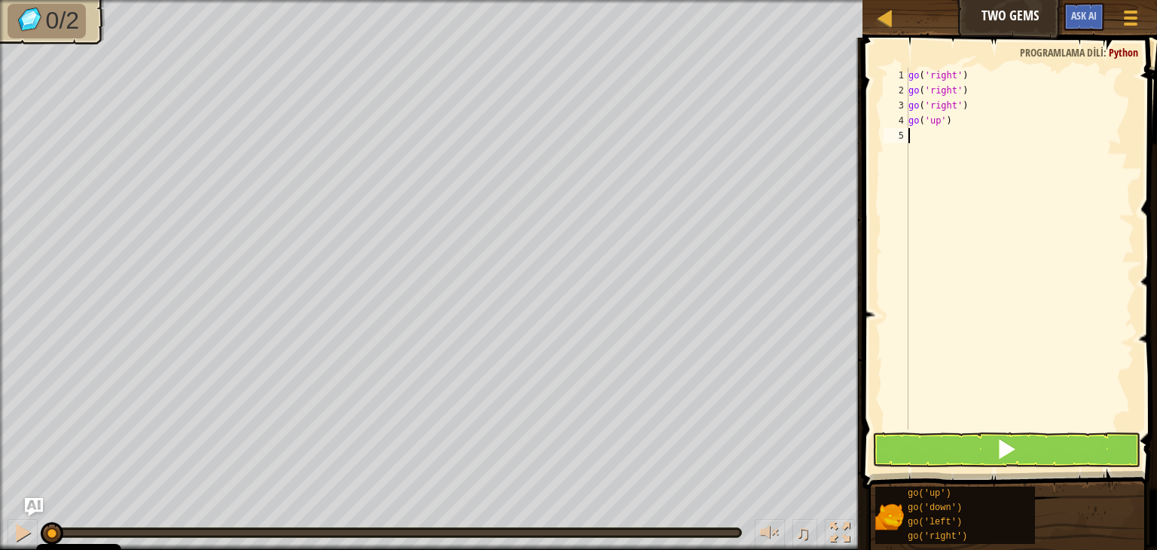
click at [998, 186] on div "go ( 'right' ) go ( 'right' ) go ( 'right' ) go ( 'up' )" at bounding box center [1019, 264] width 229 height 392
paste textarea "go('down')"
type textarea "go('down')"
paste textarea "go('down')"
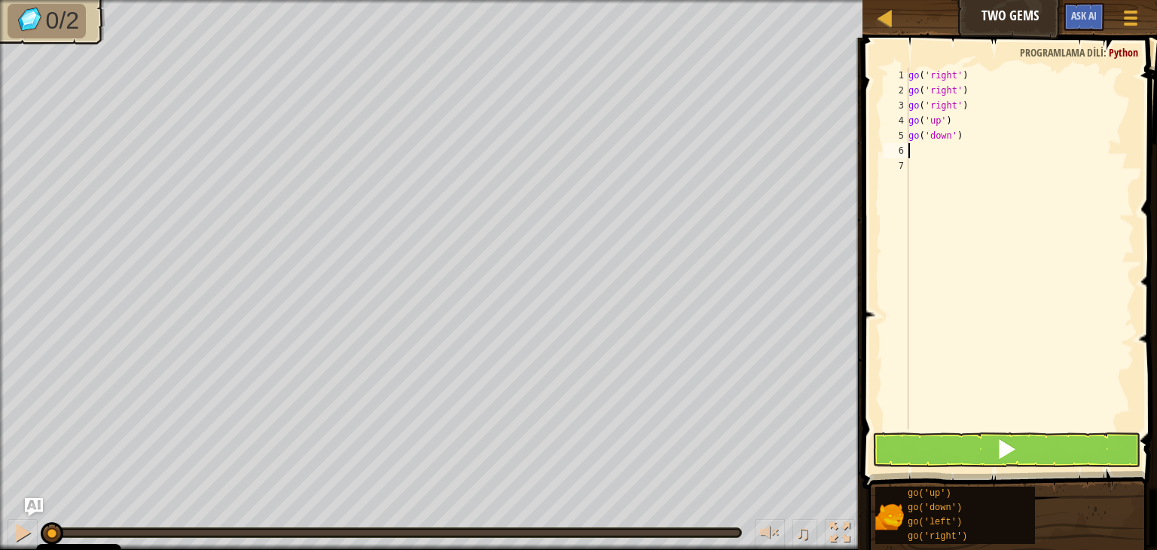
type textarea "go('down')"
click at [1012, 459] on span at bounding box center [1006, 448] width 21 height 21
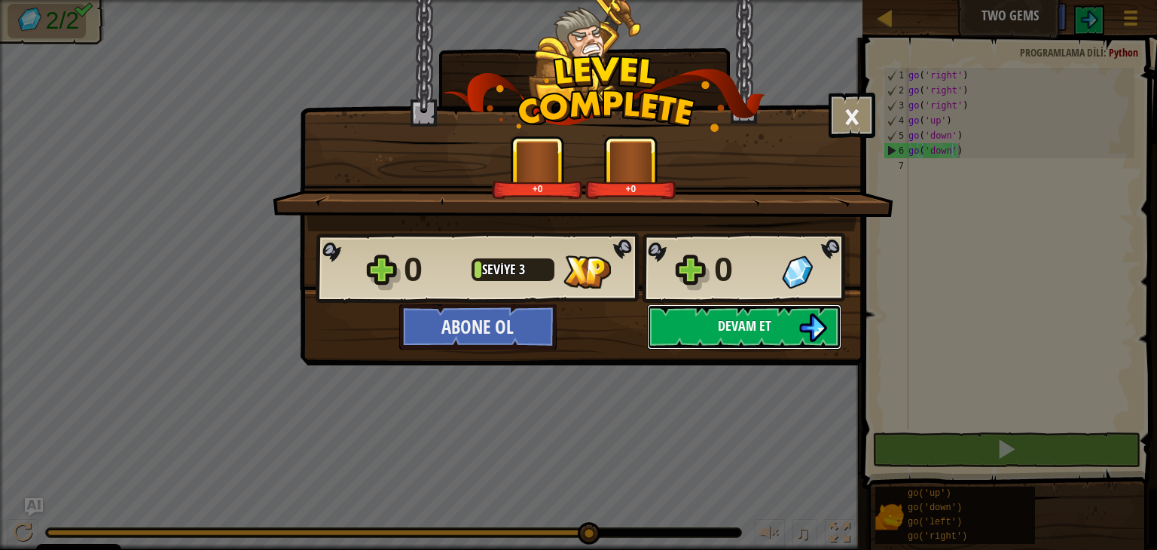
click at [763, 320] on span "Devam et" at bounding box center [744, 325] width 53 height 19
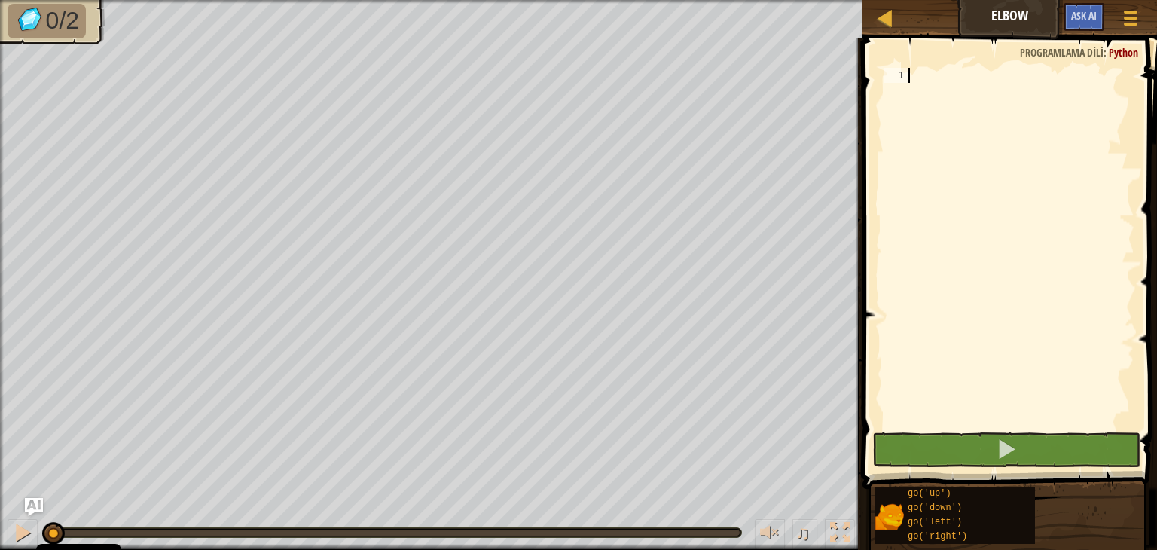
click at [978, 82] on div at bounding box center [1019, 264] width 229 height 392
type textarea "go('down')"
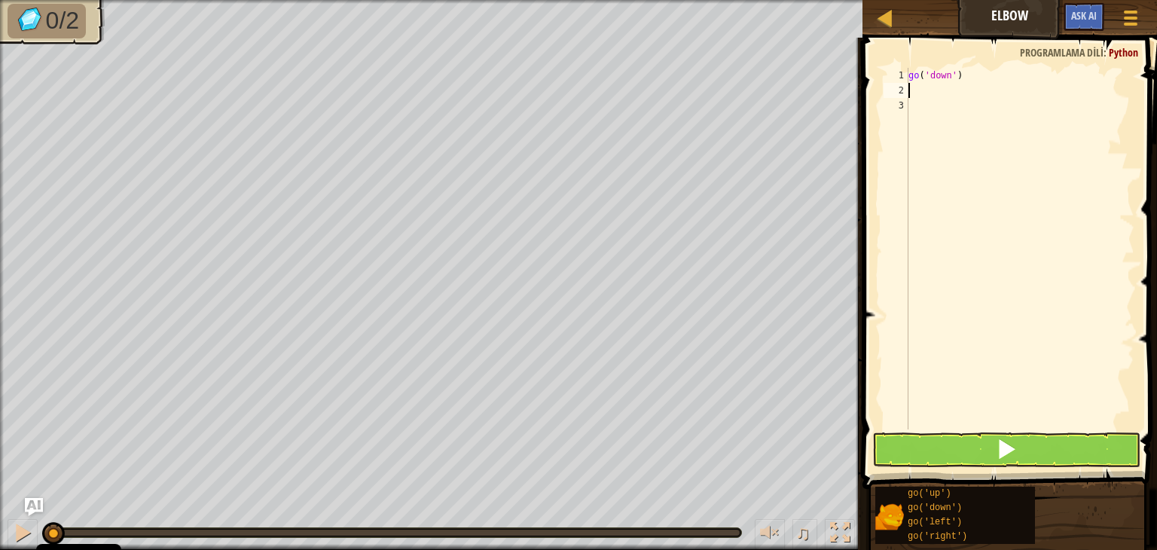
type textarea "go('down')"
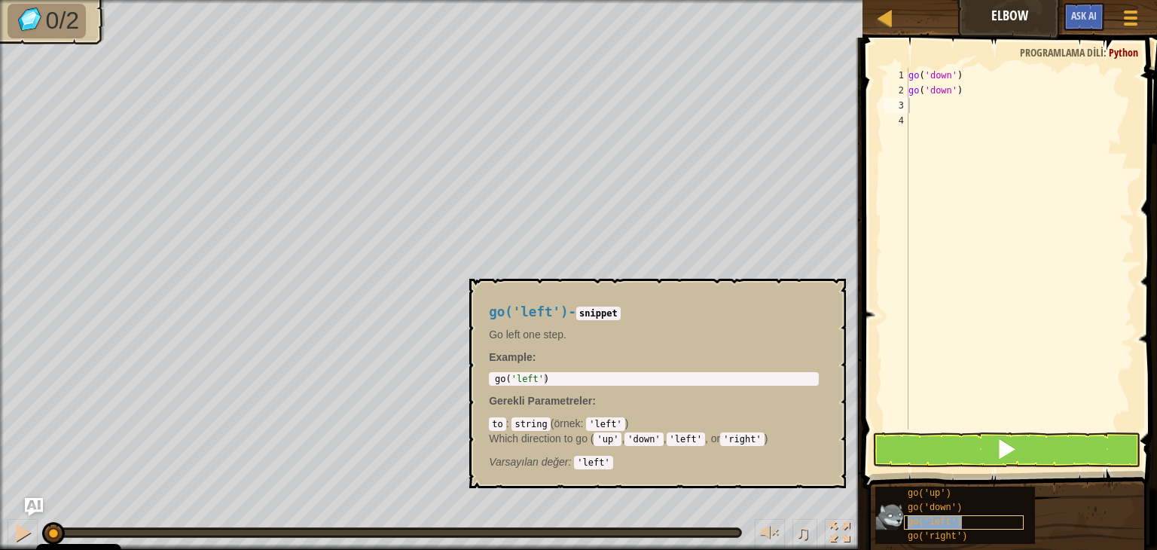
copy span "go('left')"
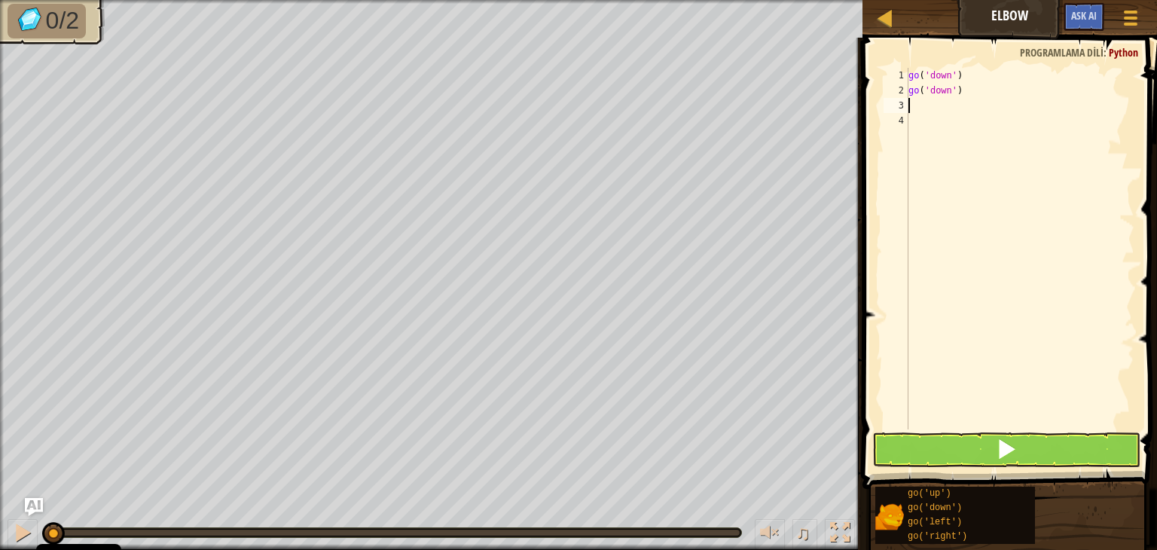
click at [1042, 106] on div "go ( 'down' ) go ( 'down' )" at bounding box center [1019, 264] width 229 height 392
paste textarea "go('left')"
type textarea "go('left')"
click at [1012, 439] on span at bounding box center [1006, 448] width 21 height 21
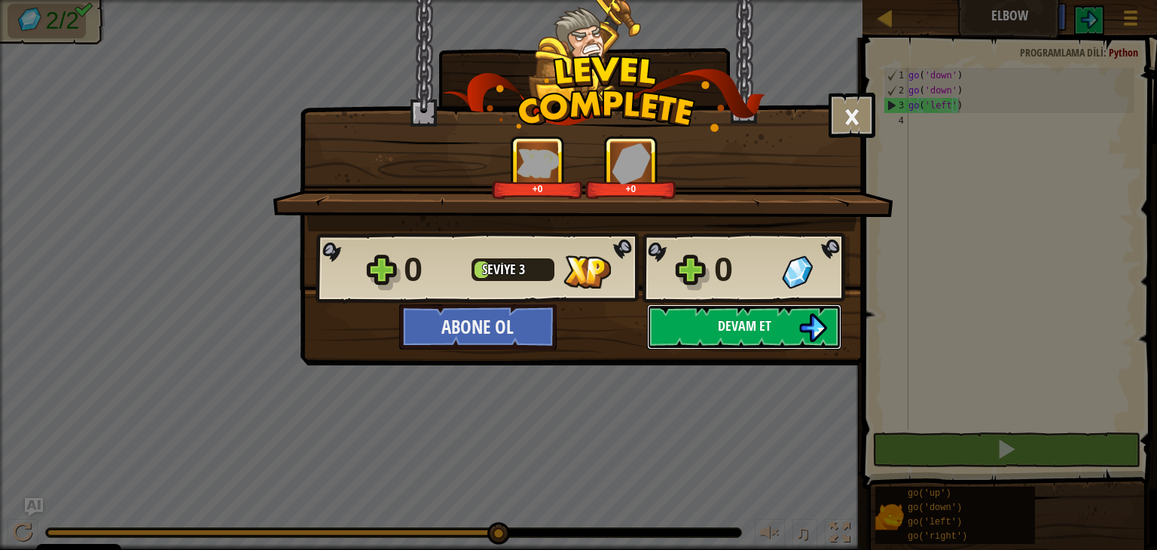
click at [755, 331] on span "Devam et" at bounding box center [744, 325] width 53 height 19
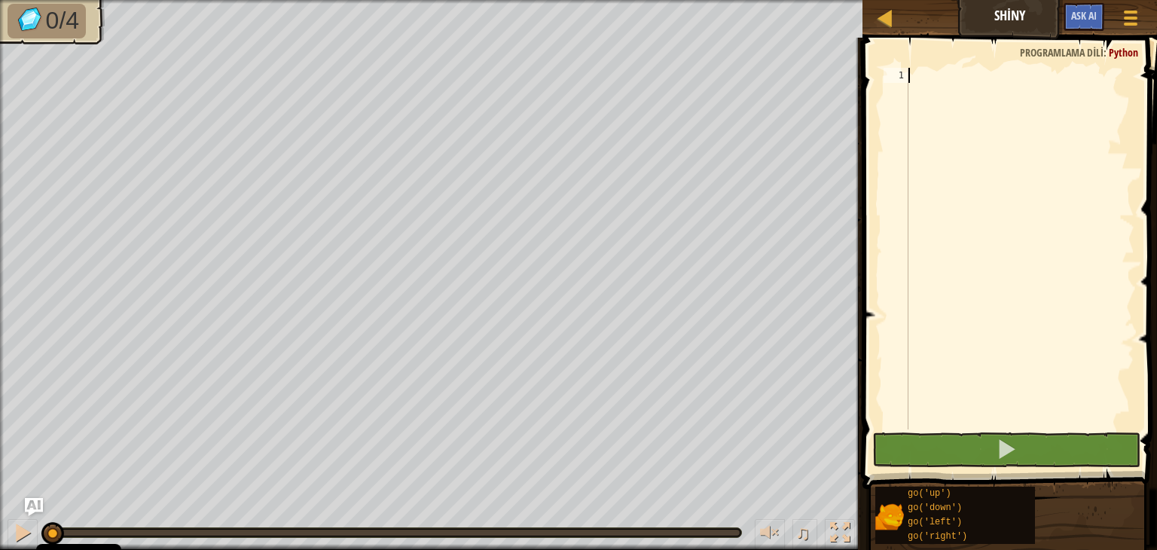
click at [991, 123] on div at bounding box center [1019, 264] width 229 height 392
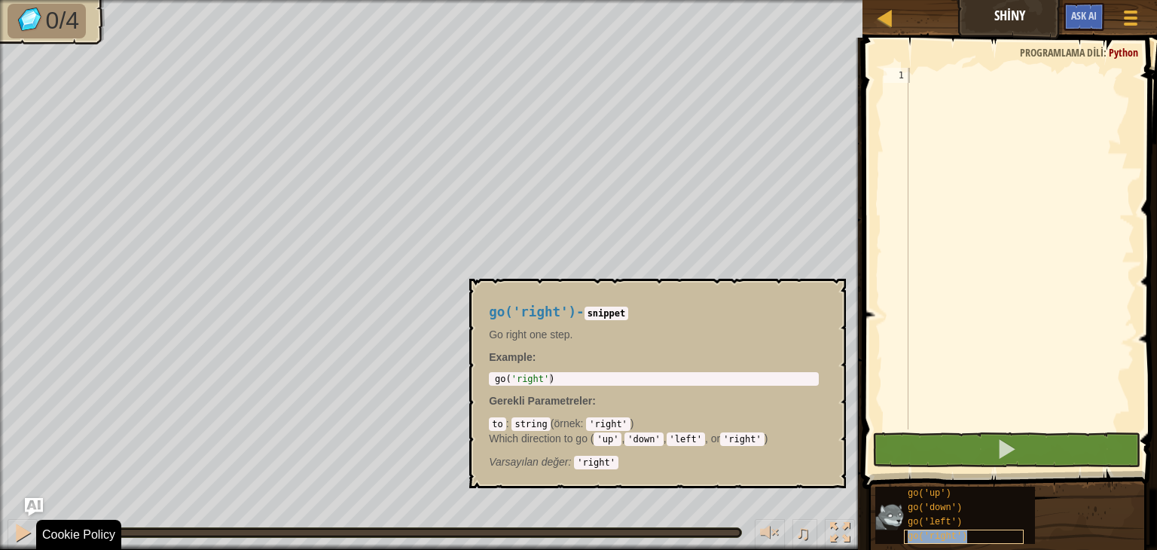
copy span "go('right')"
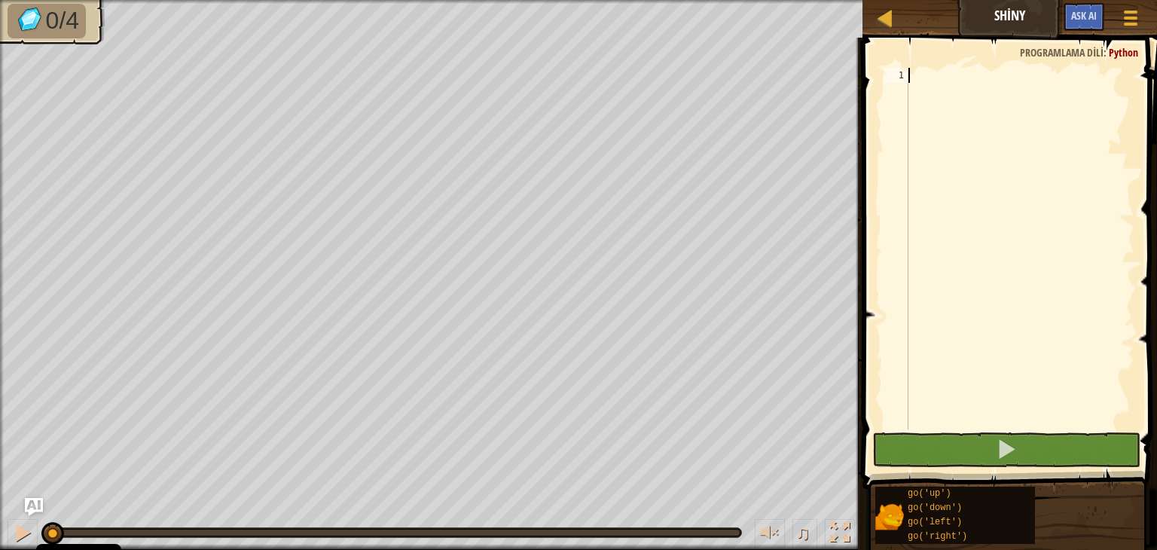
click at [960, 95] on div at bounding box center [1019, 264] width 229 height 392
paste textarea "go('right')"
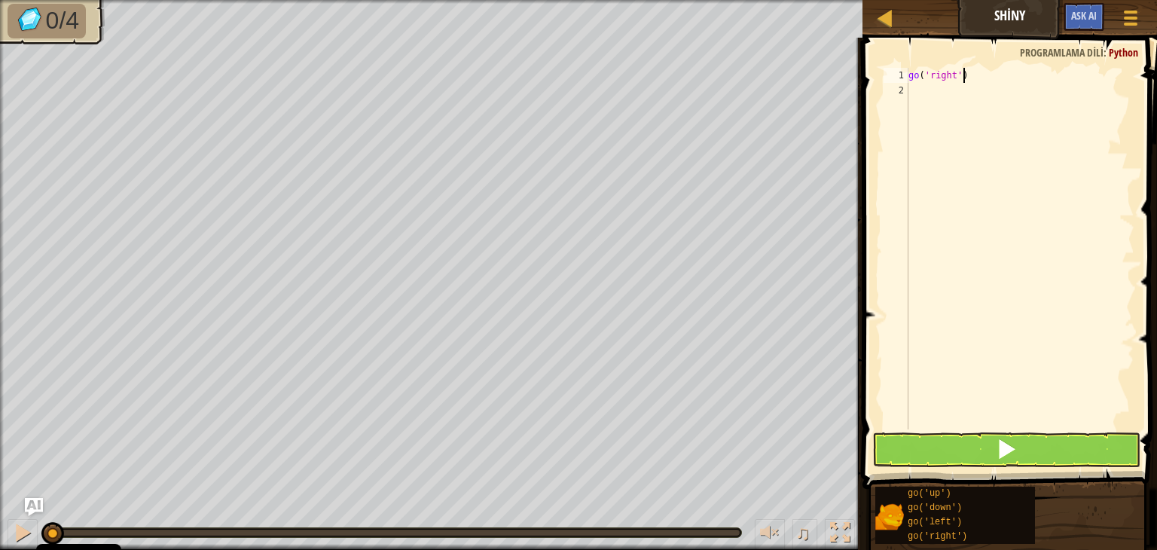
paste textarea "go('right')"
type textarea "go('right')"
paste textarea "go('right')"
type textarea "go('right')"
paste textarea "go('right')"
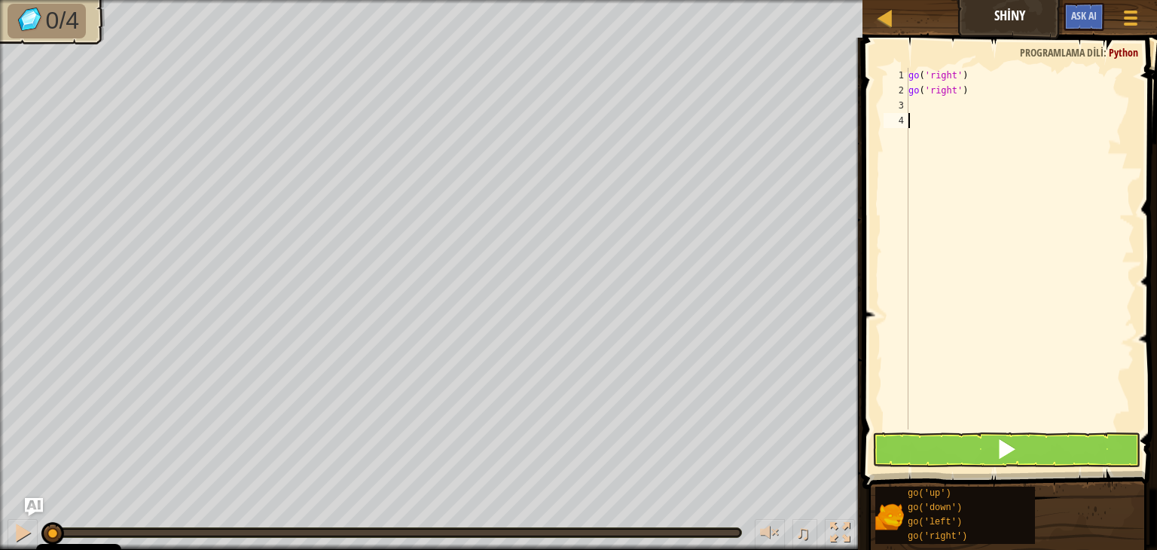
click at [1008, 141] on div "go ( 'right' ) go ( 'right' )" at bounding box center [1019, 264] width 229 height 392
type textarea "go('right')"
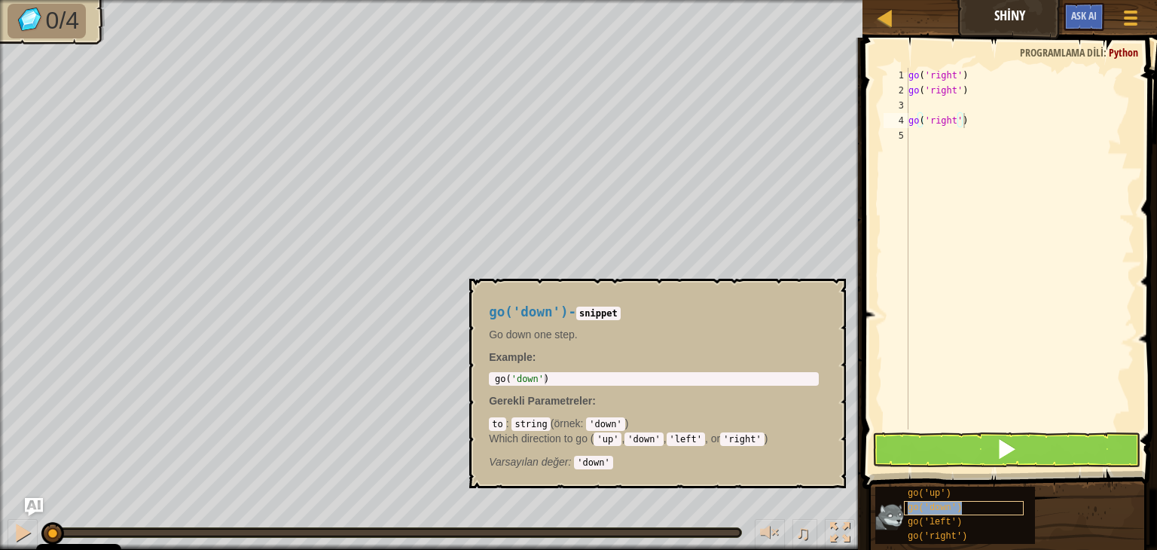
click at [963, 511] on div "go('down')" at bounding box center [964, 508] width 120 height 14
click at [976, 97] on div "go ( 'right' ) go ( 'right' ) go ( 'right' )" at bounding box center [1019, 264] width 229 height 392
click at [976, 108] on div "go ( 'right' ) go ( 'right' ) go ( 'right' )" at bounding box center [1019, 264] width 229 height 392
paste textarea "go('right')"
click at [937, 124] on div "go ( 'right' ) go ( 'right' ) go ( 'right' ) go ( 'right' )" at bounding box center [1019, 264] width 229 height 392
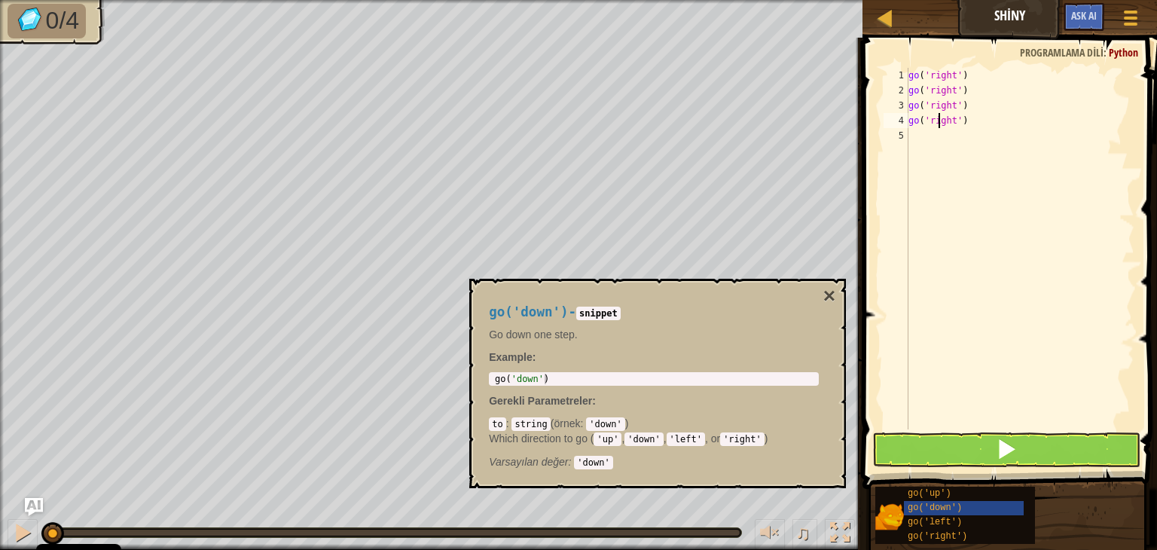
click at [937, 124] on div "go ( 'right' ) go ( 'right' ) go ( 'right' ) go ( 'right' )" at bounding box center [1019, 264] width 229 height 392
click at [976, 120] on div "go ( 'right' ) go ( 'right' ) go ( 'right' ) go ( 'right' )" at bounding box center [1019, 264] width 229 height 392
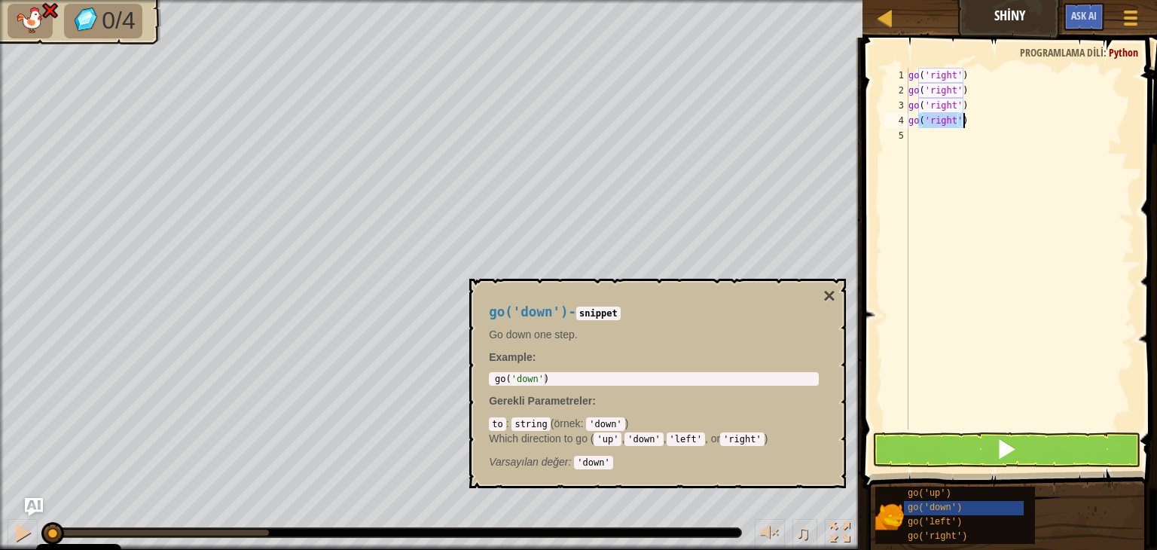
click at [976, 120] on div "go ( 'right' ) go ( 'right' ) go ( 'right' ) go ( 'right' )" at bounding box center [1019, 264] width 229 height 392
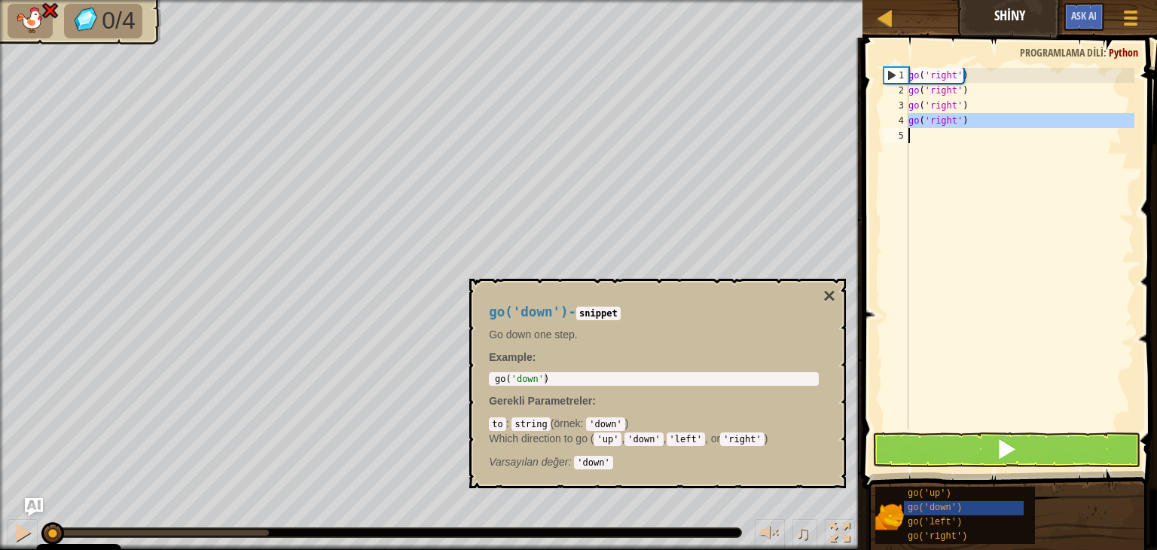
click at [976, 120] on div "go ( 'right' ) go ( 'right' ) go ( 'right' ) go ( 'right' )" at bounding box center [1019, 264] width 229 height 392
type textarea "go('right')"
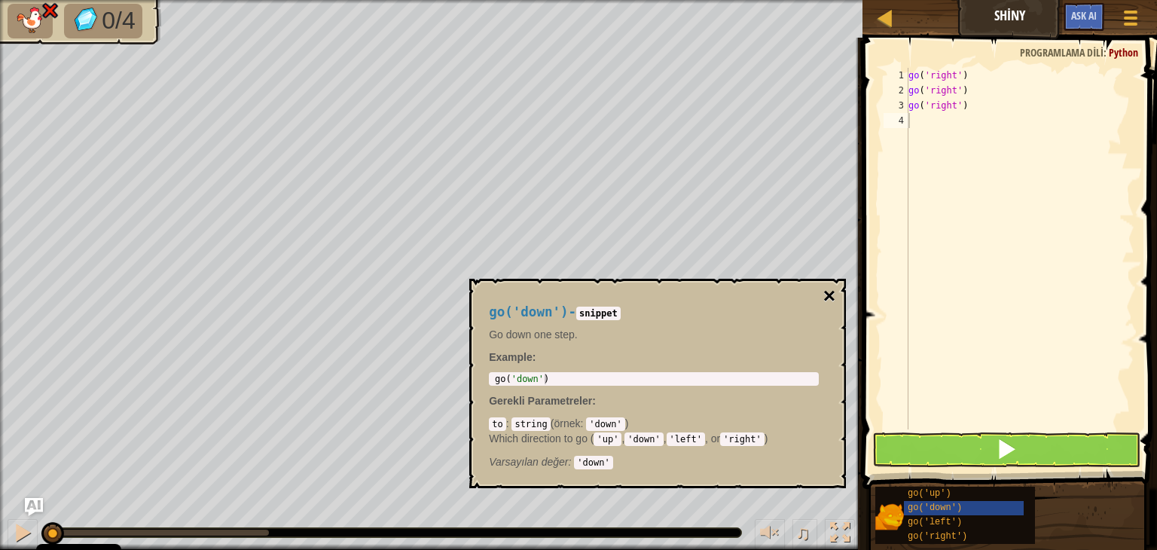
click at [832, 301] on button "×" at bounding box center [829, 295] width 12 height 21
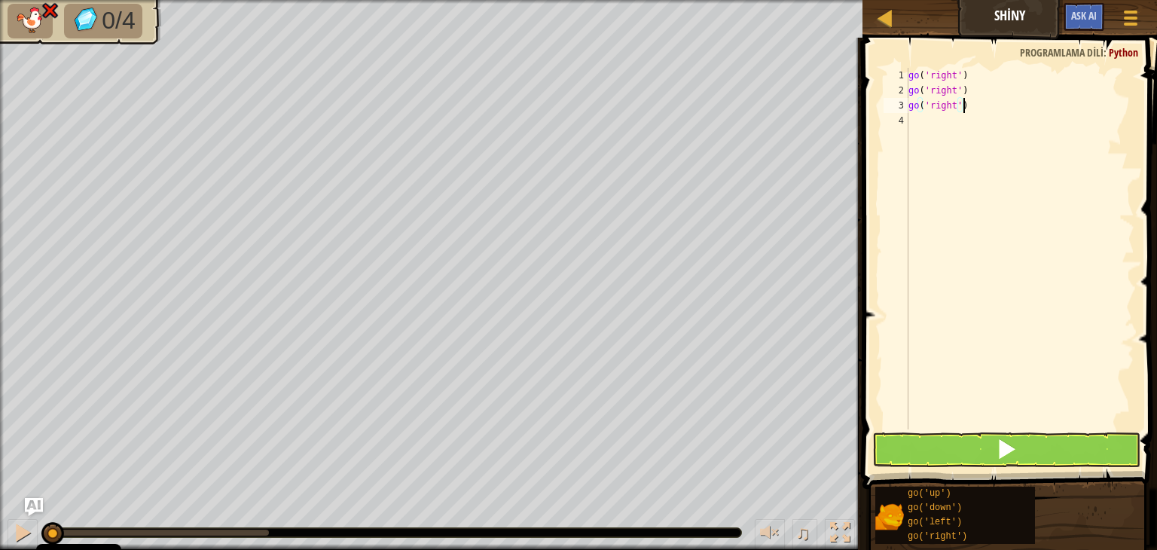
click at [965, 109] on div "go ( 'right' ) go ( 'right' ) go ( 'right' )" at bounding box center [1019, 264] width 229 height 392
type textarea "go('right')"
click at [1024, 438] on button at bounding box center [1006, 449] width 268 height 35
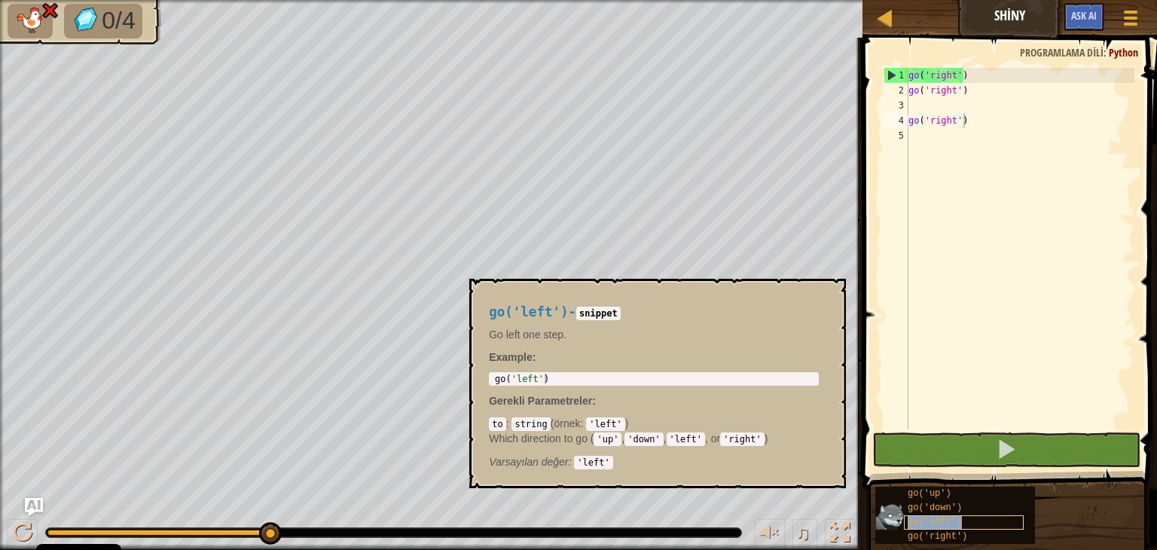
click at [958, 519] on div "go('left')" at bounding box center [964, 522] width 120 height 14
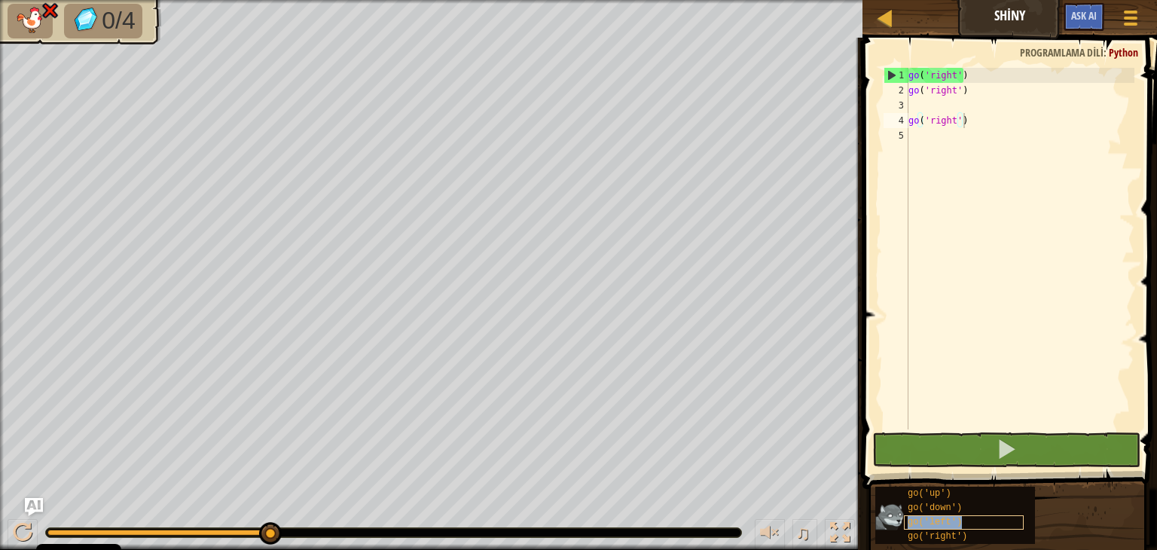
click at [958, 519] on div "go('left')" at bounding box center [964, 522] width 120 height 14
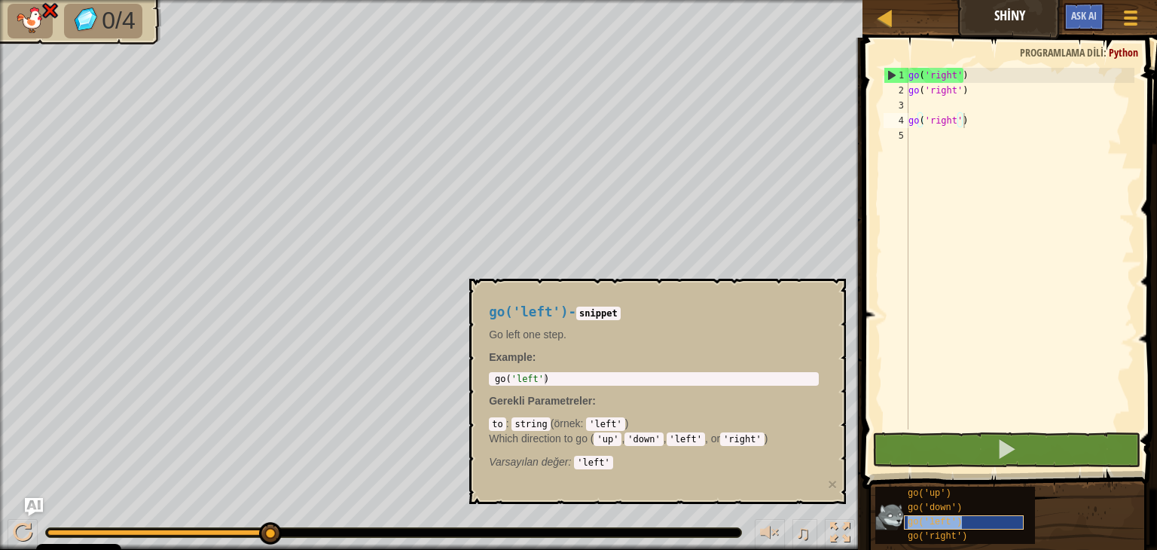
click at [958, 519] on div "go('left')" at bounding box center [964, 522] width 120 height 14
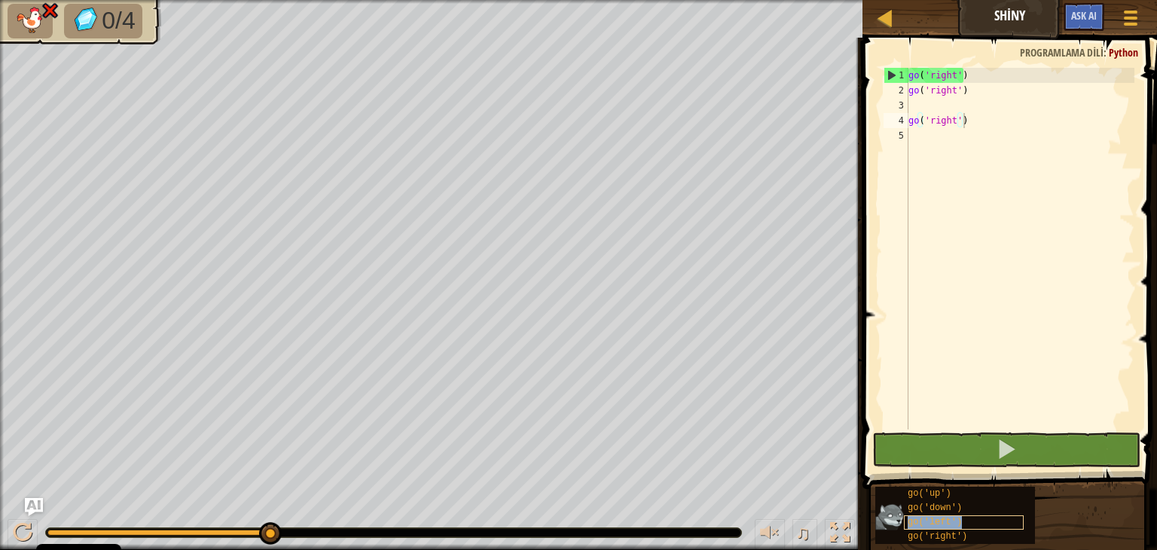
click at [958, 519] on div "go('left')" at bounding box center [964, 522] width 120 height 14
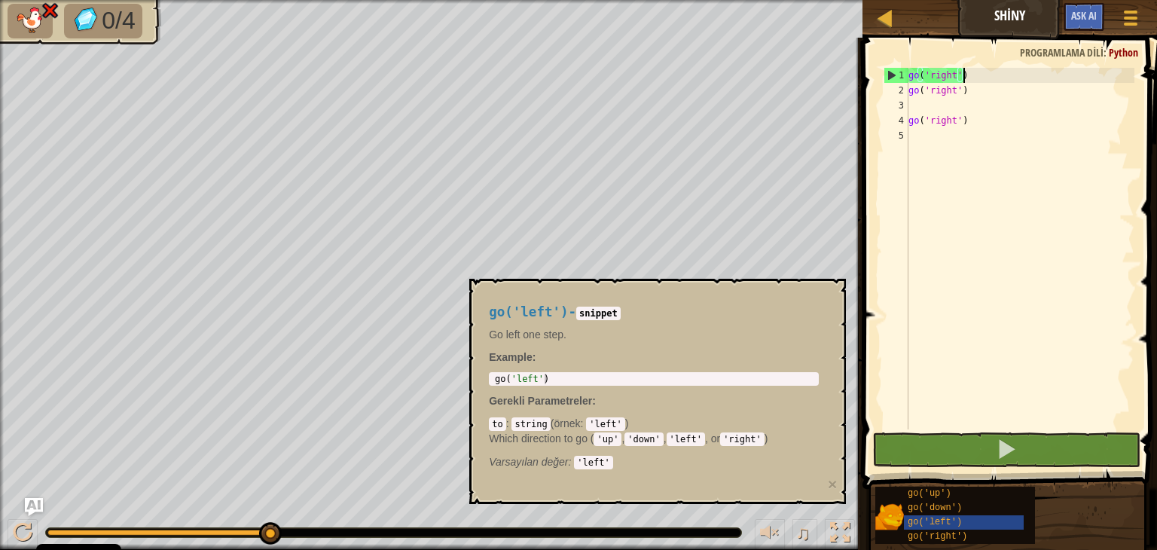
click at [972, 75] on div "go ( 'right' ) go ( 'right' ) go ( 'right' )" at bounding box center [1019, 264] width 229 height 392
click at [972, 75] on div "go ( 'right' ) go ( 'right' ) go ( 'right' )" at bounding box center [1019, 249] width 229 height 362
drag, startPoint x: 972, startPoint y: 75, endPoint x: 887, endPoint y: 79, distance: 84.5
click at [887, 79] on div "go('right') 1 2 3 4 5 go ( 'right' ) go ( 'right' ) go ( 'right' ) הההההההההההה…" at bounding box center [1008, 249] width 254 height 362
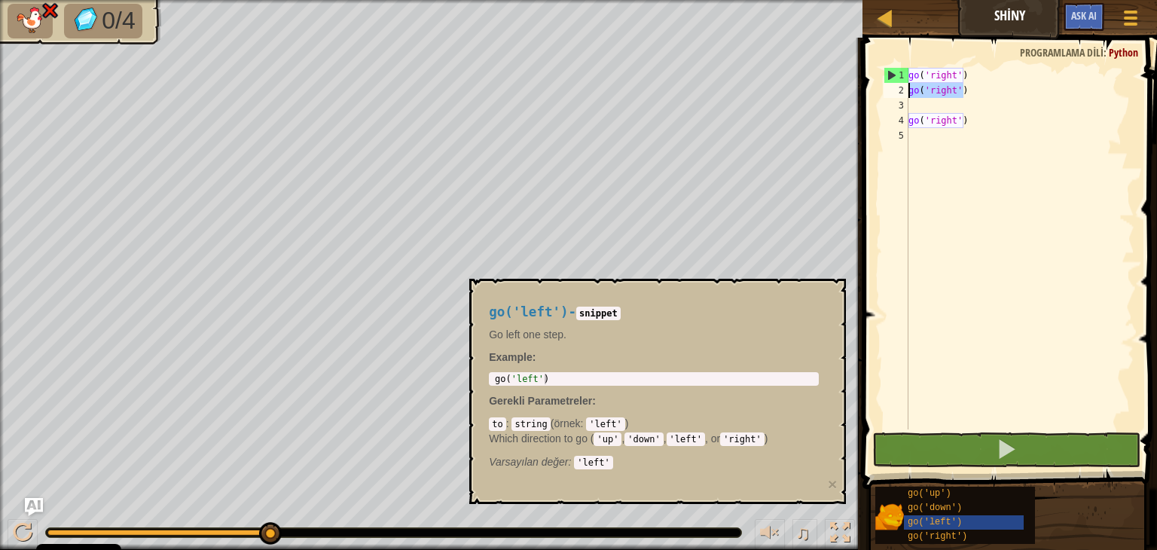
paste textarea
drag, startPoint x: 979, startPoint y: 93, endPoint x: 893, endPoint y: 96, distance: 86.7
click at [893, 96] on div "go('right') 1 2 3 4 5 go ( 'right' ) go ( 'right' ) go ( 'right' ) הההההההההההה…" at bounding box center [1008, 249] width 254 height 362
click at [973, 107] on div "go ( 'right' ) go ( 'right' ) go ( 'right' )" at bounding box center [1019, 264] width 229 height 392
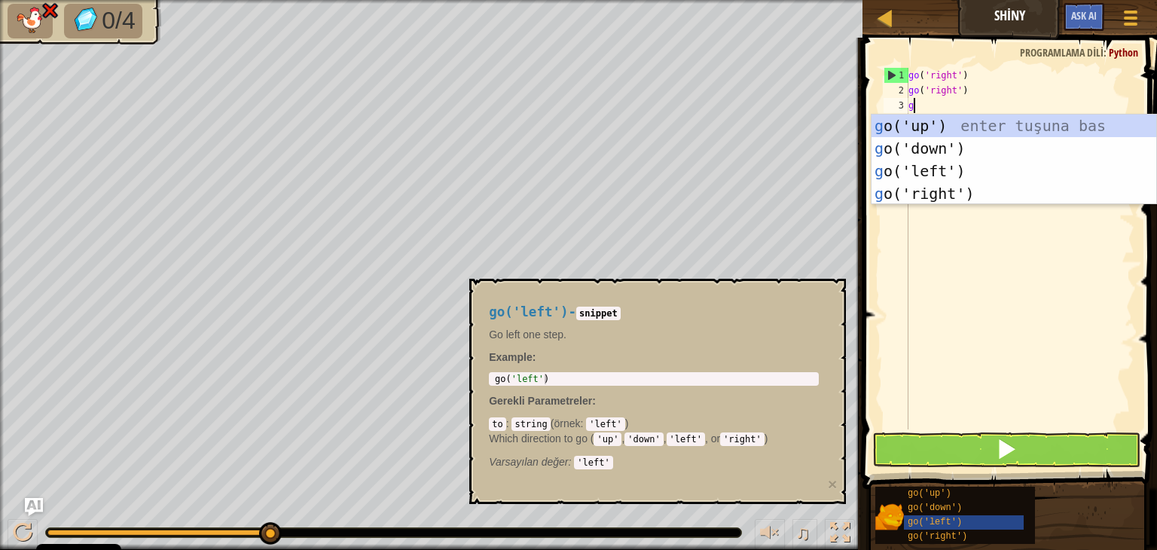
type textarea "go"
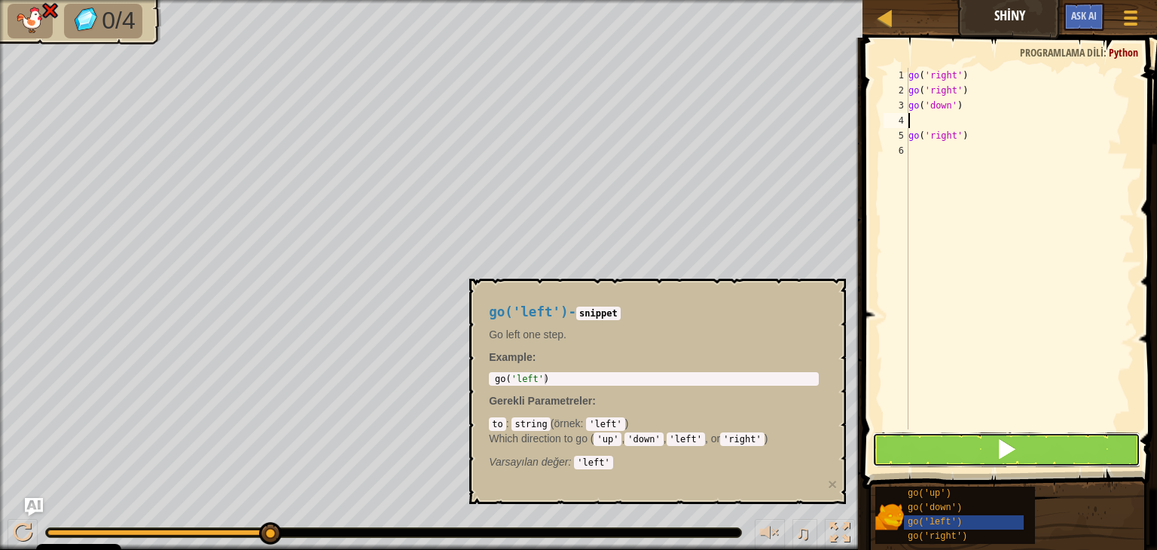
click at [1027, 437] on button at bounding box center [1006, 449] width 268 height 35
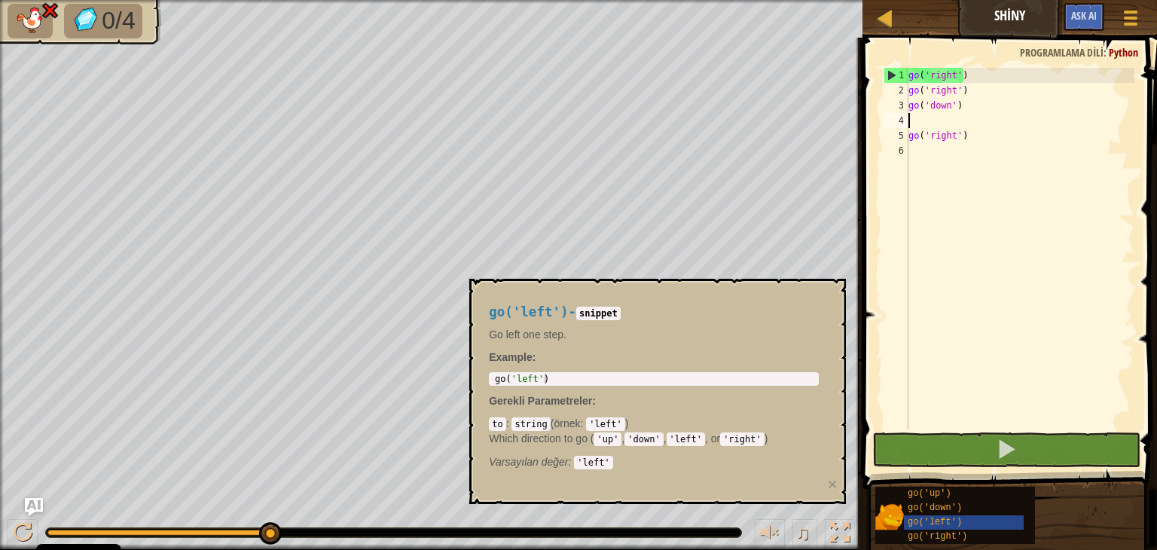
click at [934, 77] on div "go ( 'right' ) go ( 'right' ) go ( 'down' ) go ( 'right' )" at bounding box center [1019, 264] width 229 height 392
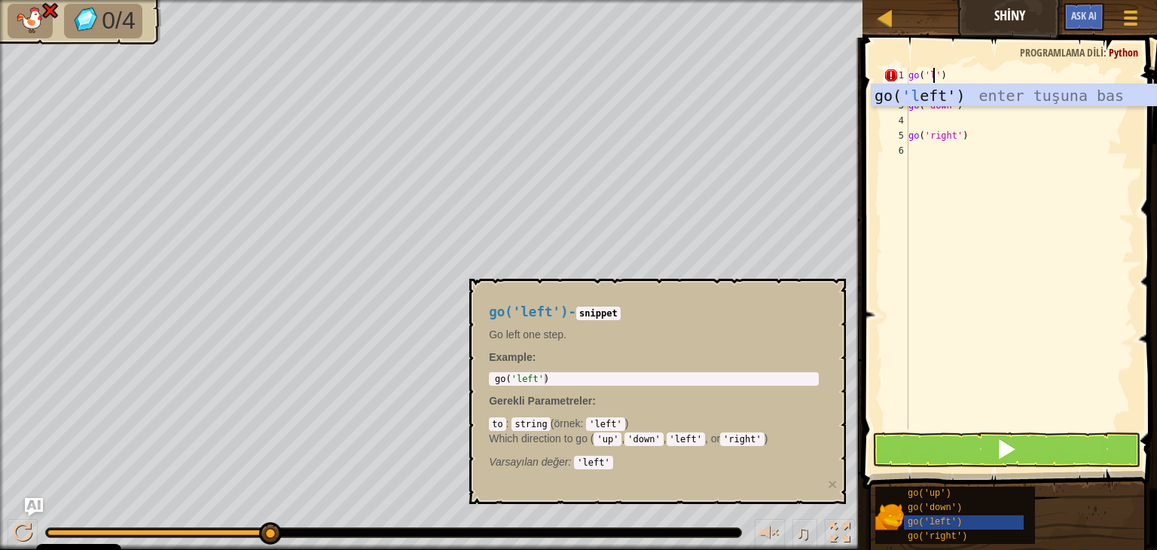
scroll to position [7, 2]
type textarea "go('left')"
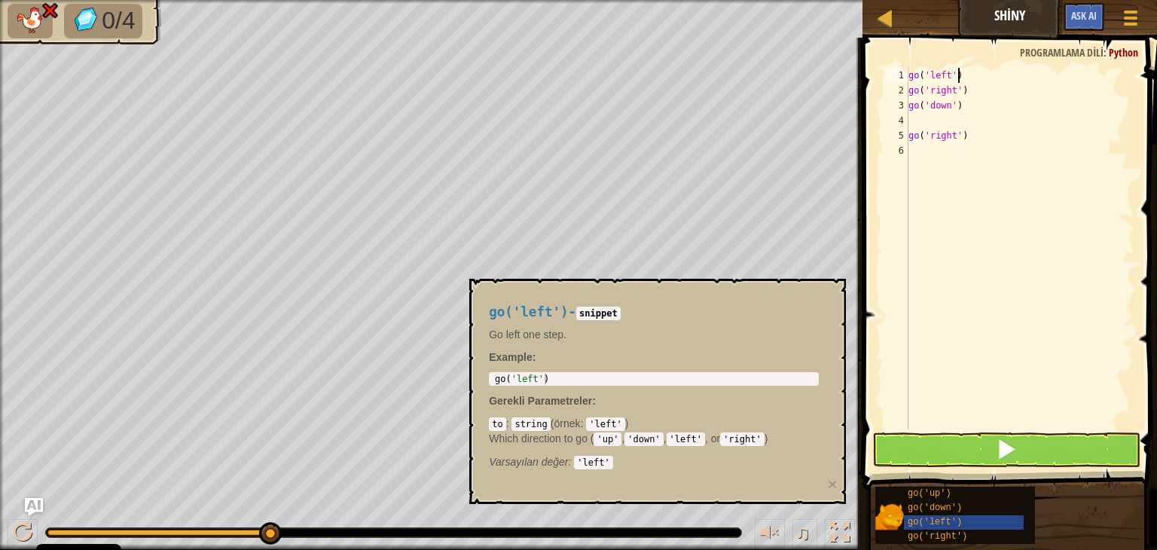
scroll to position [7, 0]
drag, startPoint x: 968, startPoint y: 77, endPoint x: 868, endPoint y: 78, distance: 100.2
click at [868, 78] on div "go('left') 1 2 3 4 5 6 7 go ( 'left' ) go ( 'right' ) go ( 'down' ) go ( 'right…" at bounding box center [1007, 293] width 299 height 496
drag, startPoint x: 969, startPoint y: 106, endPoint x: 896, endPoint y: 109, distance: 72.4
click at [896, 109] on div "go('left') 1 2 3 4 5 6 7 go ( 'left' ) go ( 'right' ) go ( 'down' ) go ( 'right…" at bounding box center [1008, 249] width 254 height 362
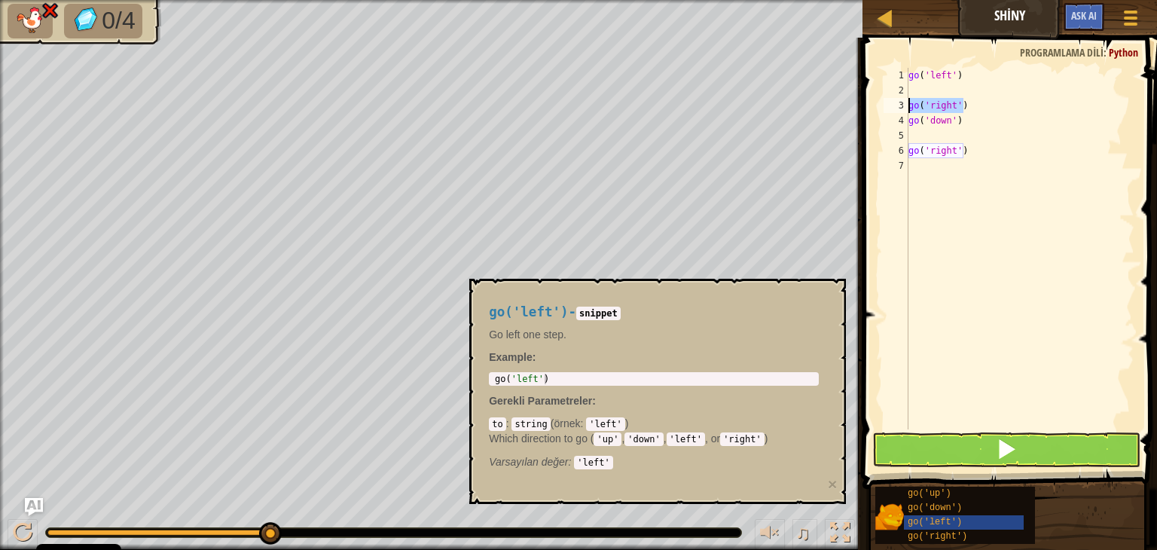
paste textarea "lef"
type textarea "go('left')"
click at [964, 435] on button at bounding box center [1006, 449] width 268 height 35
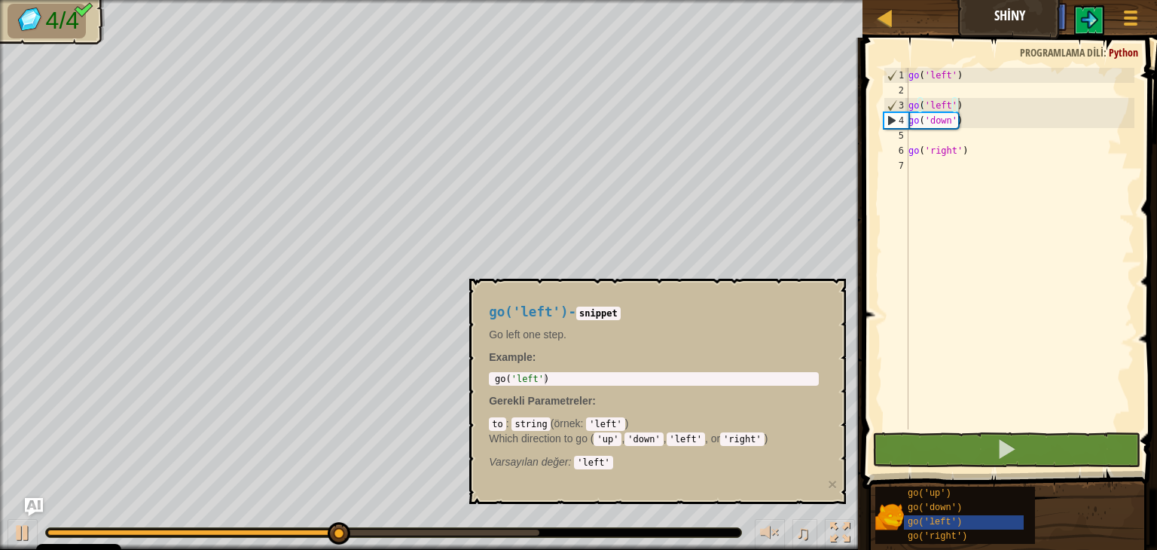
click at [805, 299] on div "go('left') - snippet Go left one step. Example : 1 go ( 'left' ) הההההההההההההה…" at bounding box center [653, 383] width 351 height 185
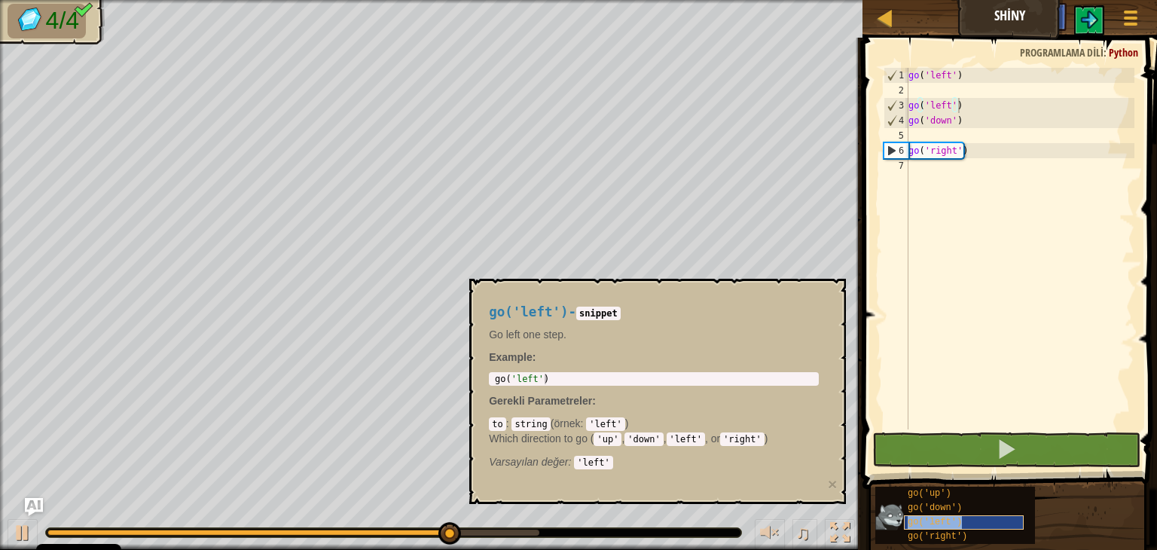
click at [937, 517] on span "go('left')" at bounding box center [935, 522] width 54 height 11
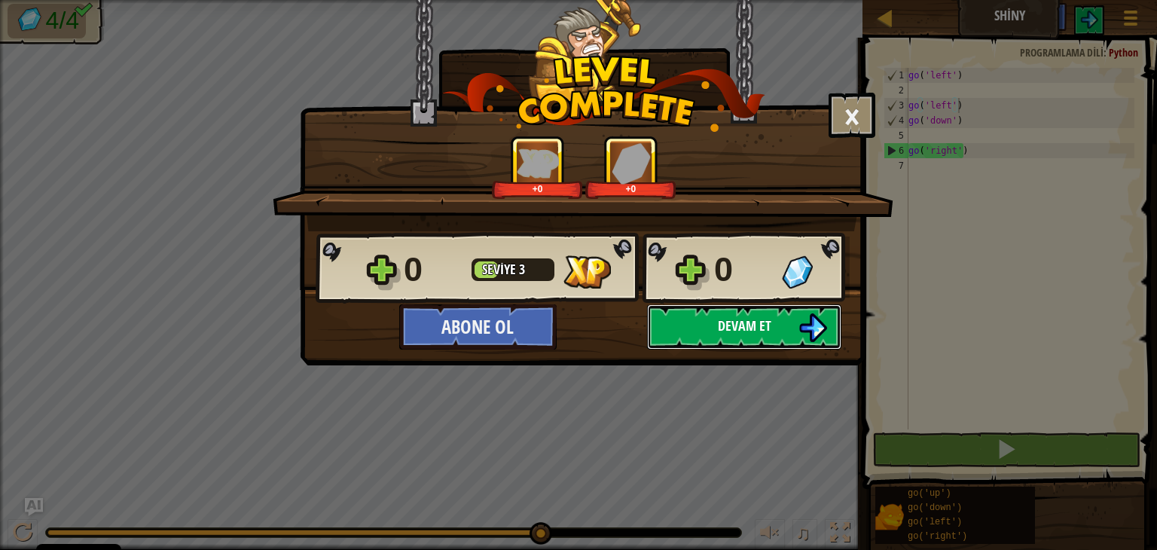
click at [798, 308] on button "Devam et" at bounding box center [744, 326] width 194 height 45
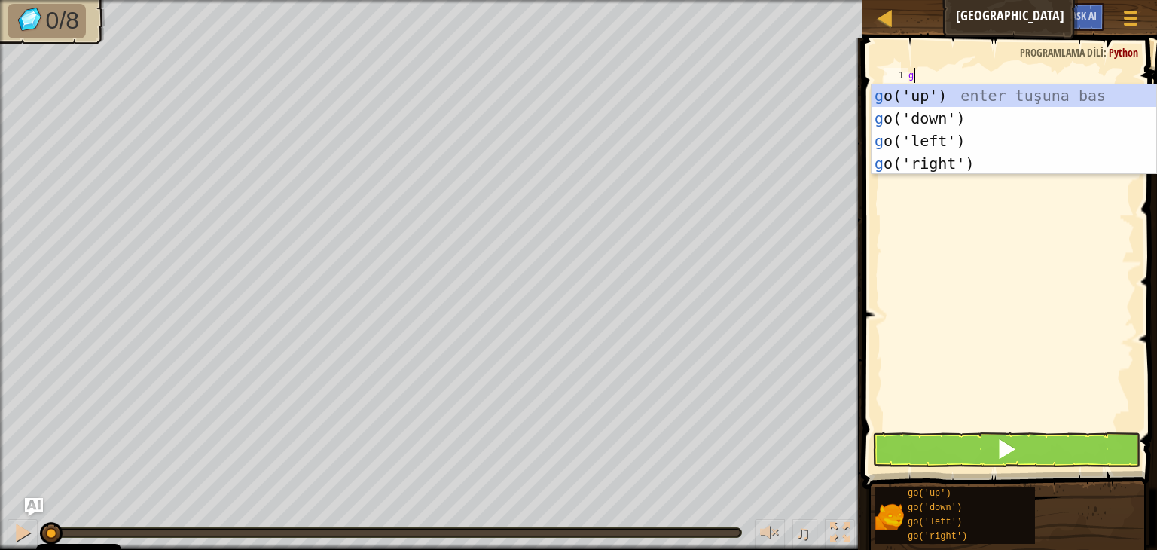
scroll to position [7, 0]
type textarea "go"
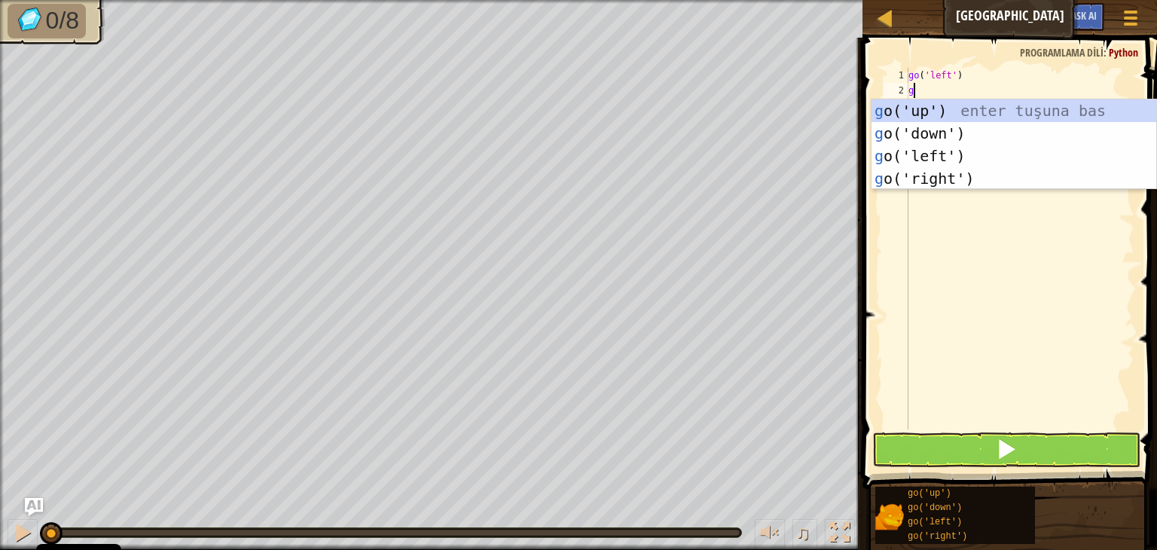
type textarea "go"
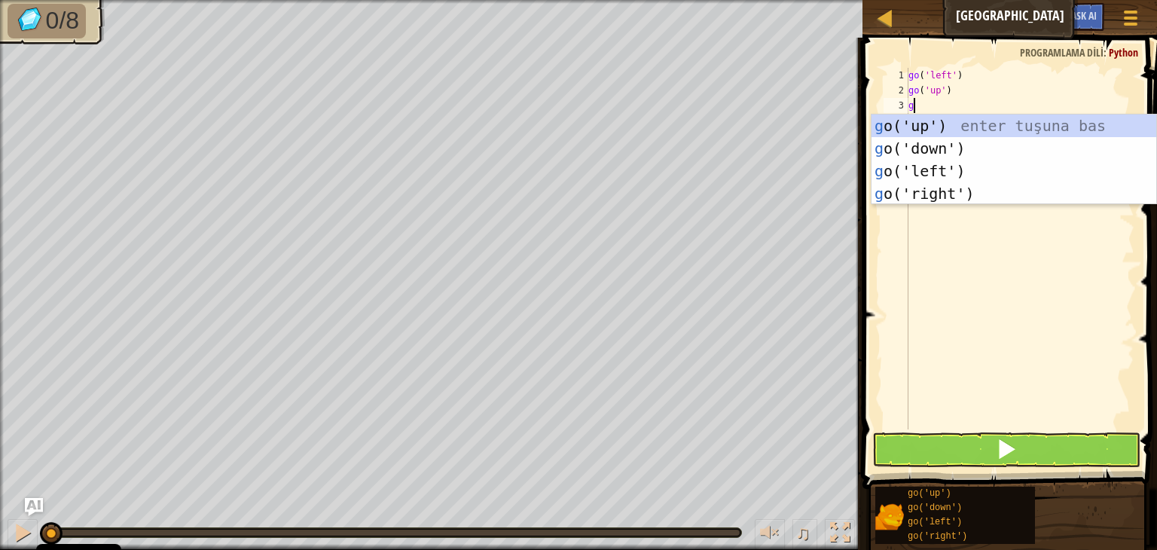
type textarea "go"
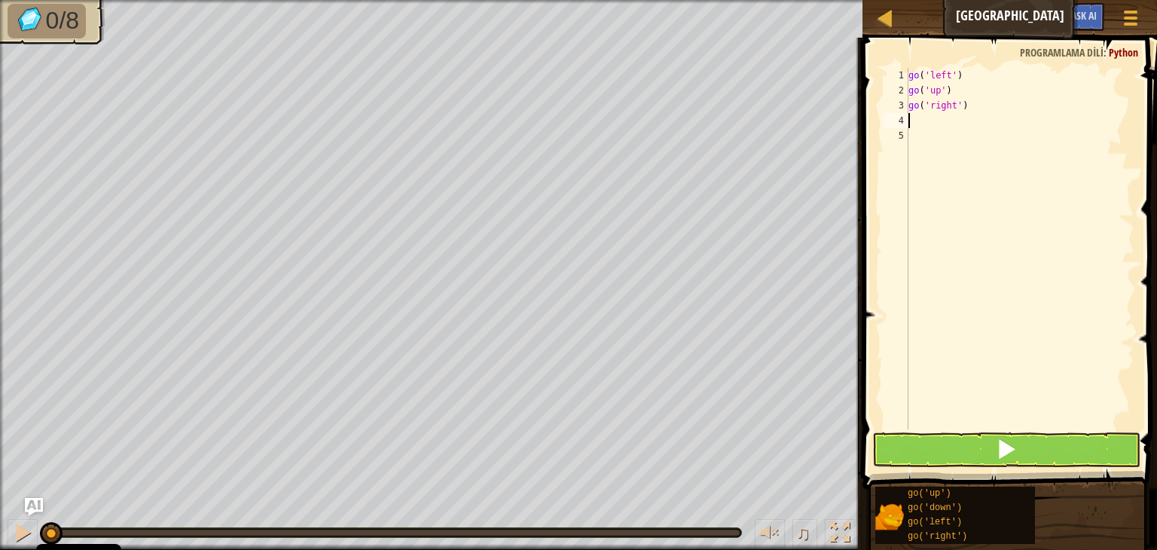
type textarea "go"
click at [934, 79] on div "go ( 'left' ) go ( 'up' ) go ( 'right' ) go ( 'right' )" at bounding box center [1019, 264] width 229 height 392
type textarea "go('left')"
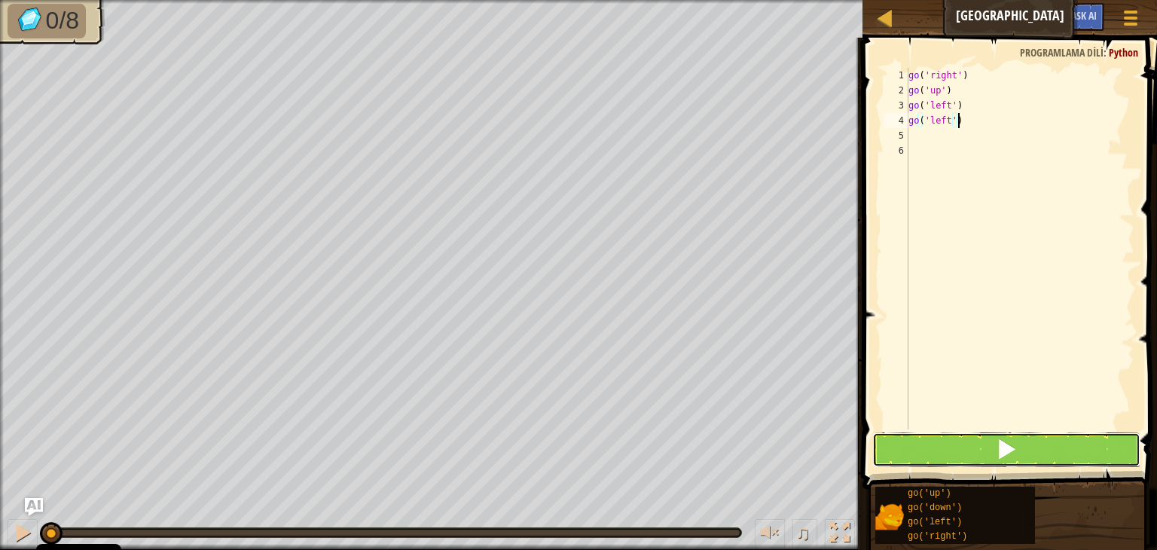
click at [1000, 451] on span at bounding box center [1006, 448] width 21 height 21
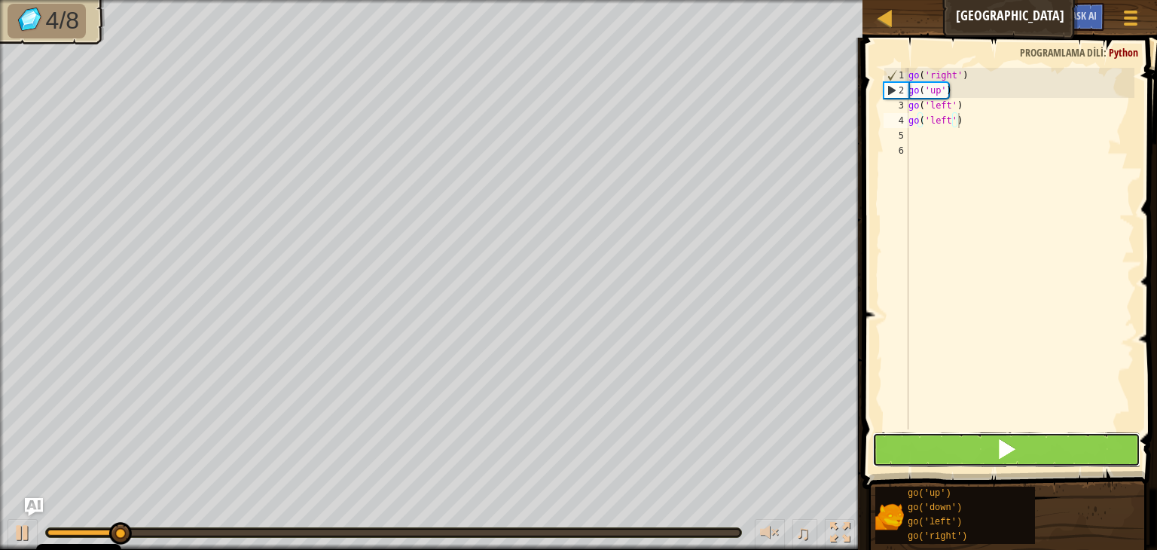
click at [1000, 451] on span at bounding box center [1006, 448] width 21 height 21
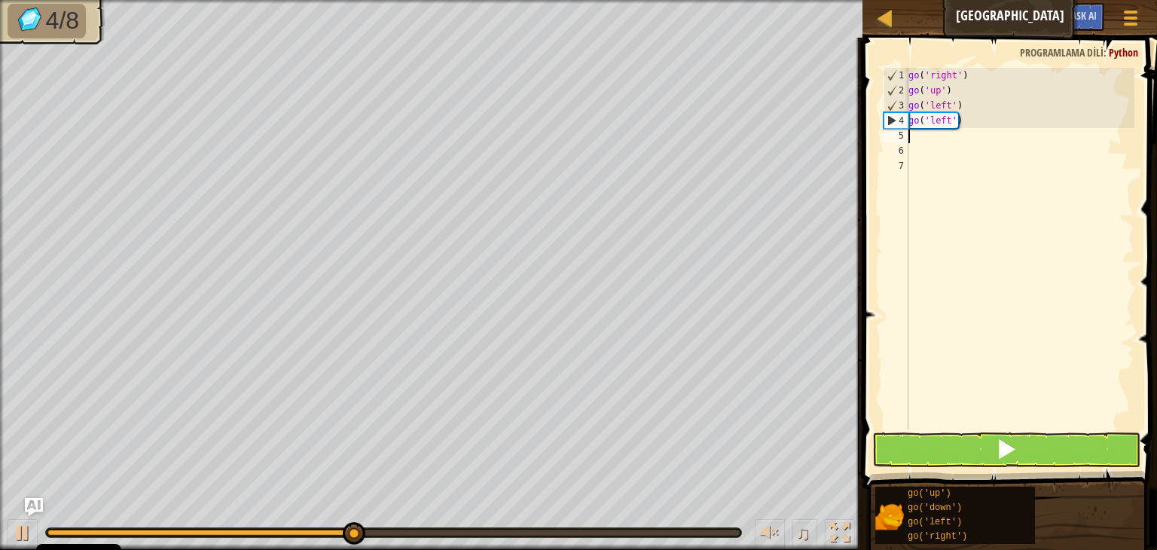
scroll to position [7, 0]
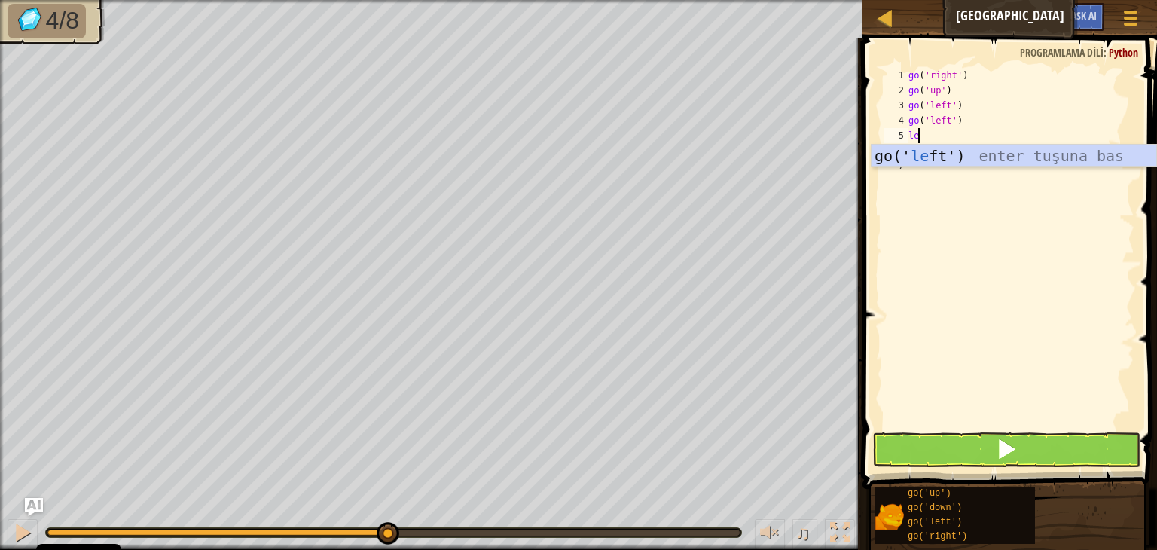
type textarea "l"
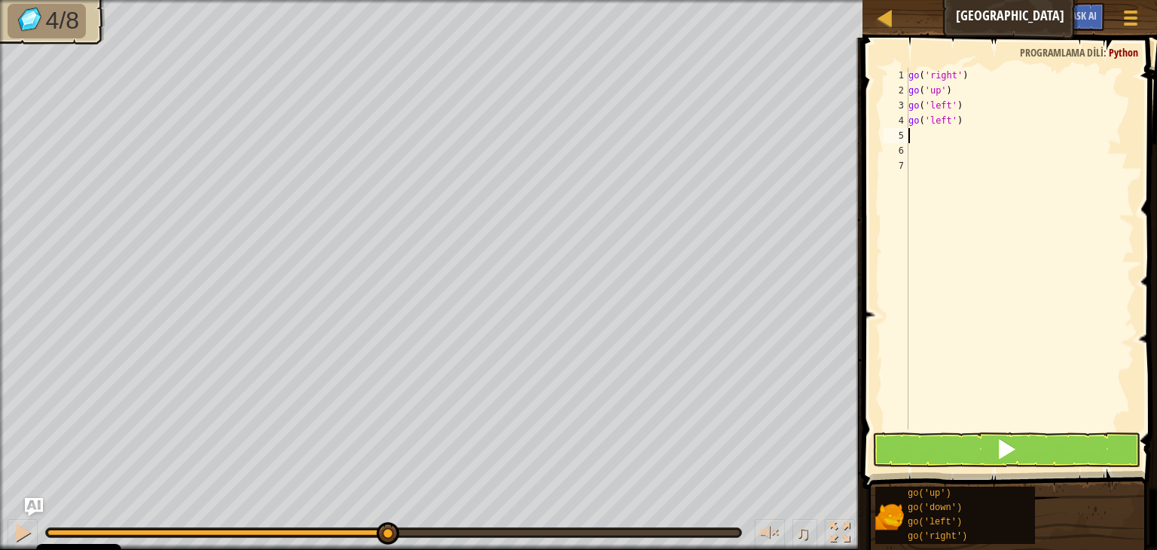
type textarea "d"
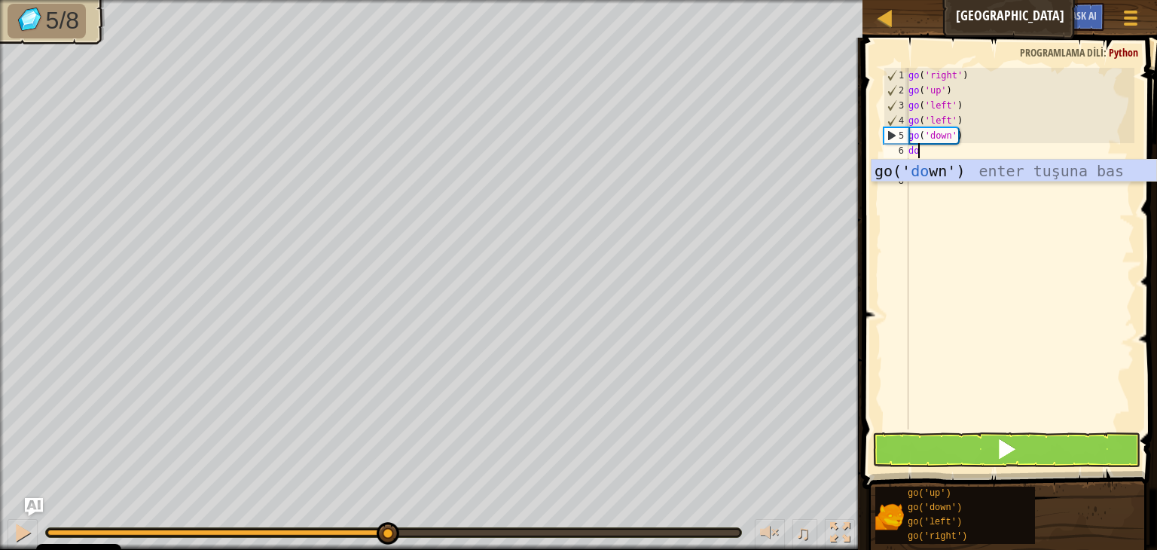
type textarea "dow"
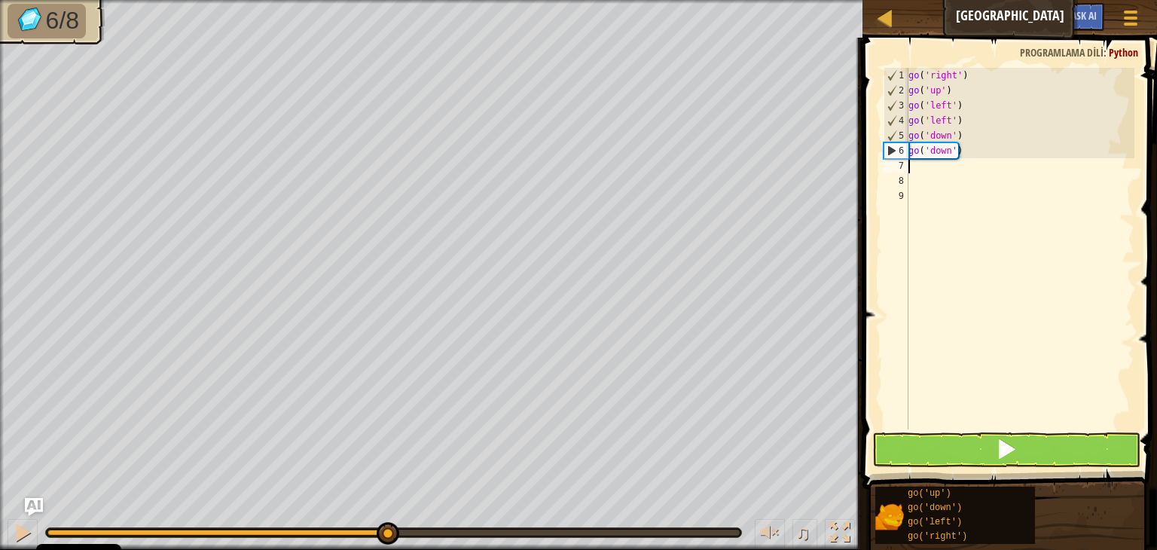
type textarea "r"
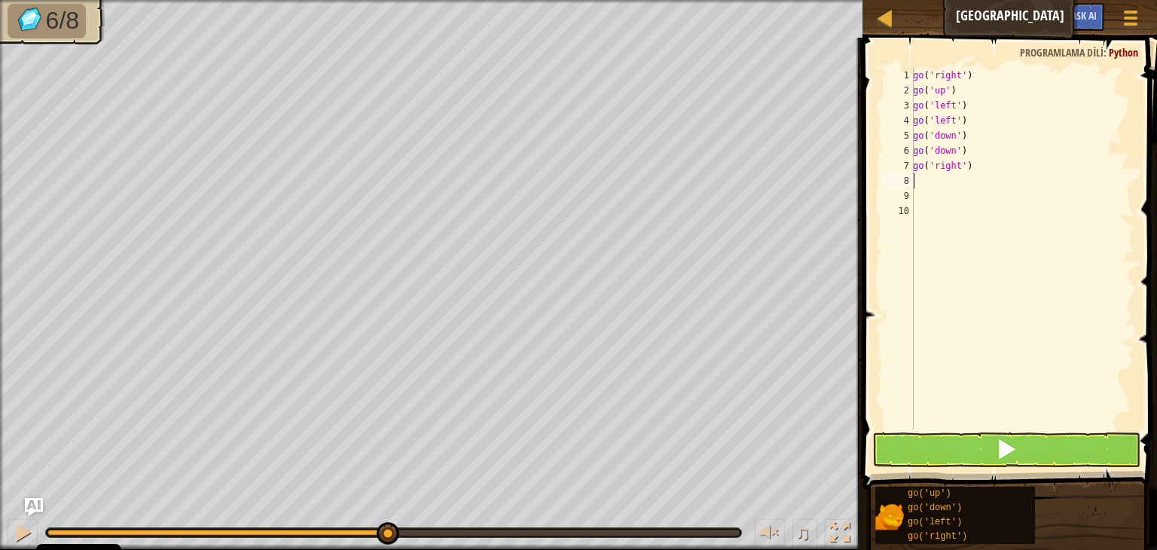
type textarea "g"
type textarea "r"
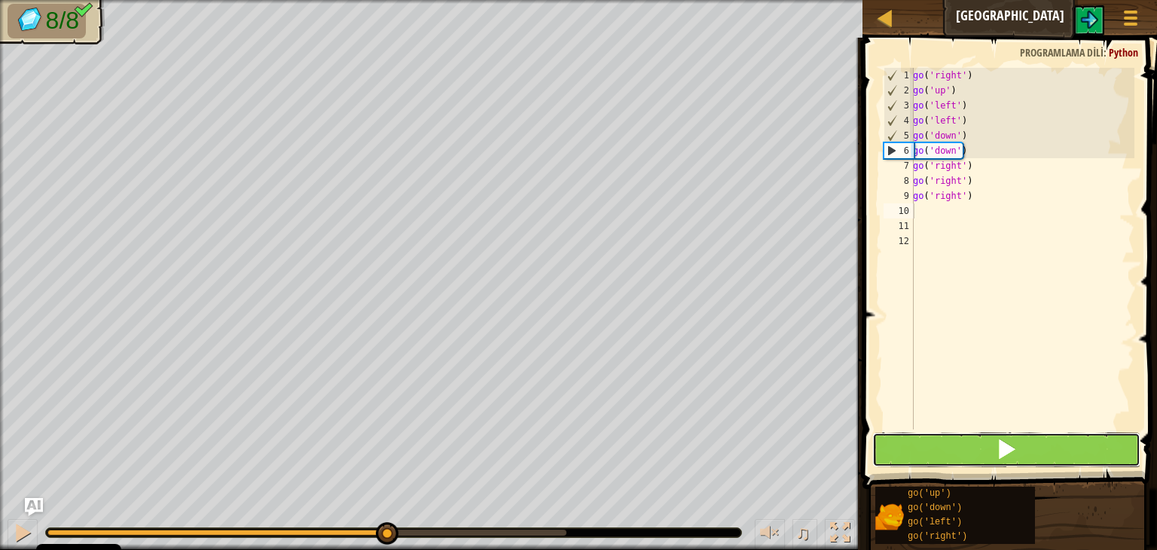
click at [1009, 444] on span at bounding box center [1006, 448] width 21 height 21
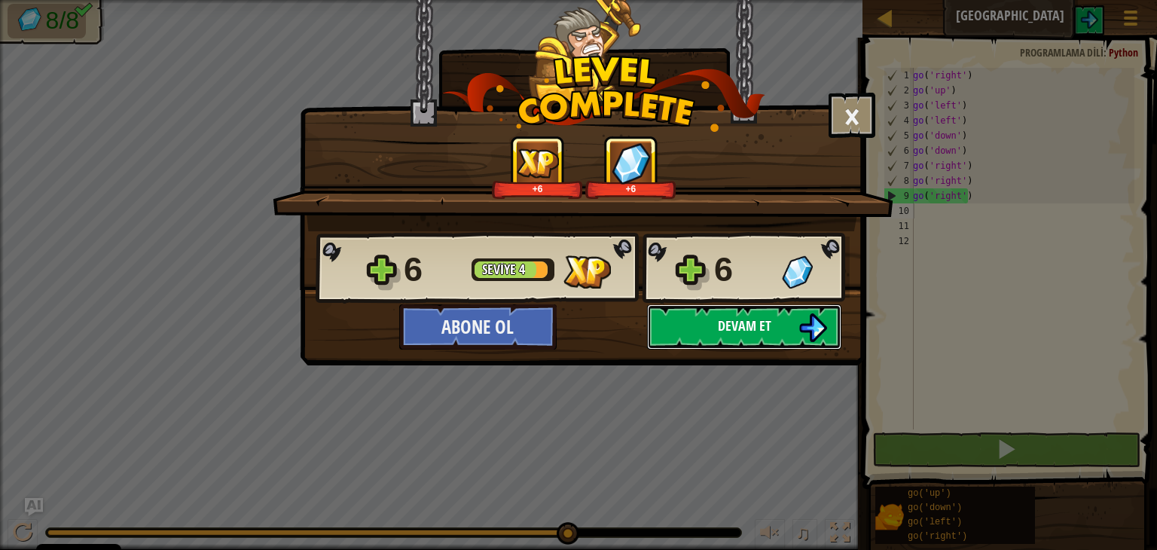
click at [723, 329] on span "Devam et" at bounding box center [744, 325] width 53 height 19
